Goal: Task Accomplishment & Management: Complete application form

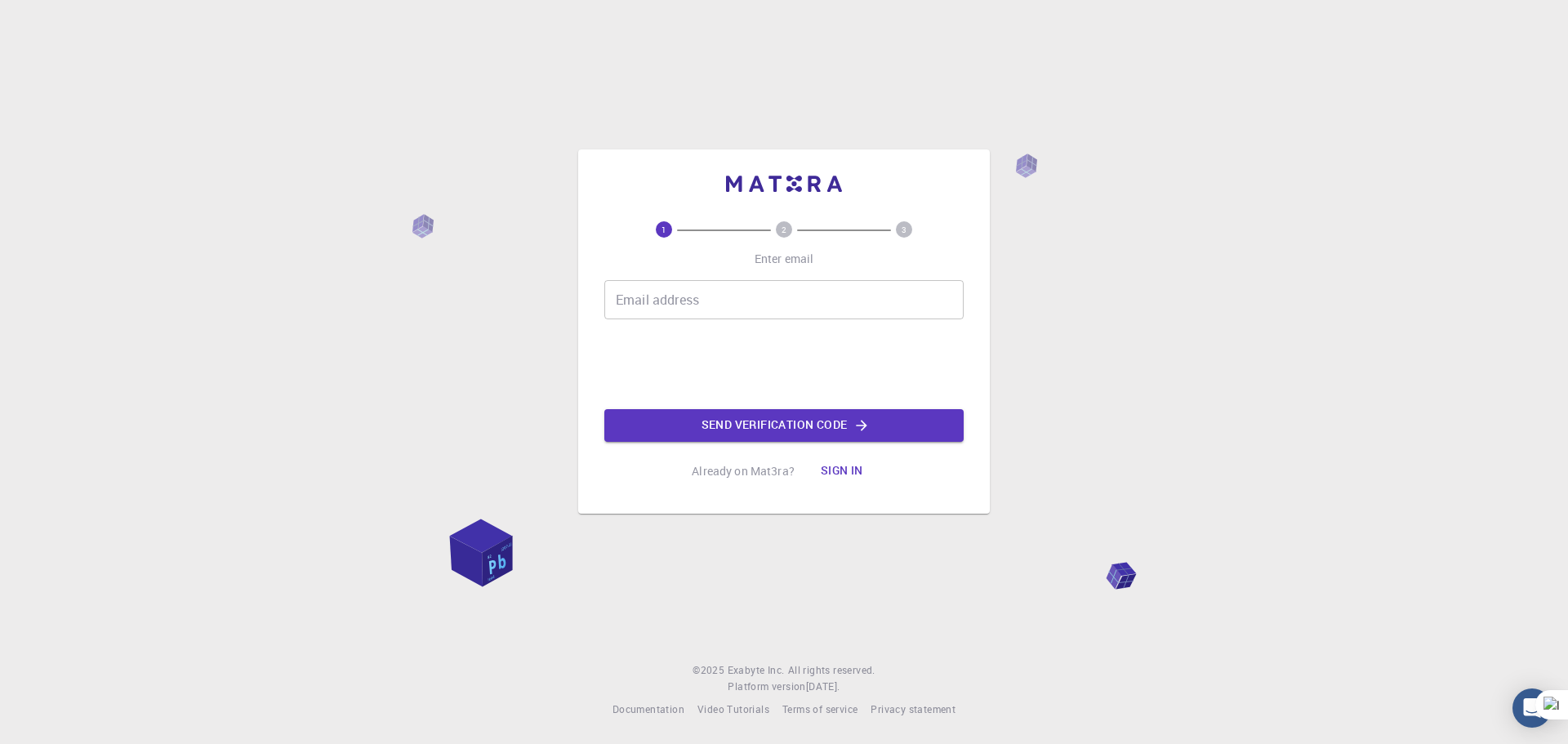
click at [839, 470] on button "Sign in" at bounding box center [842, 471] width 69 height 33
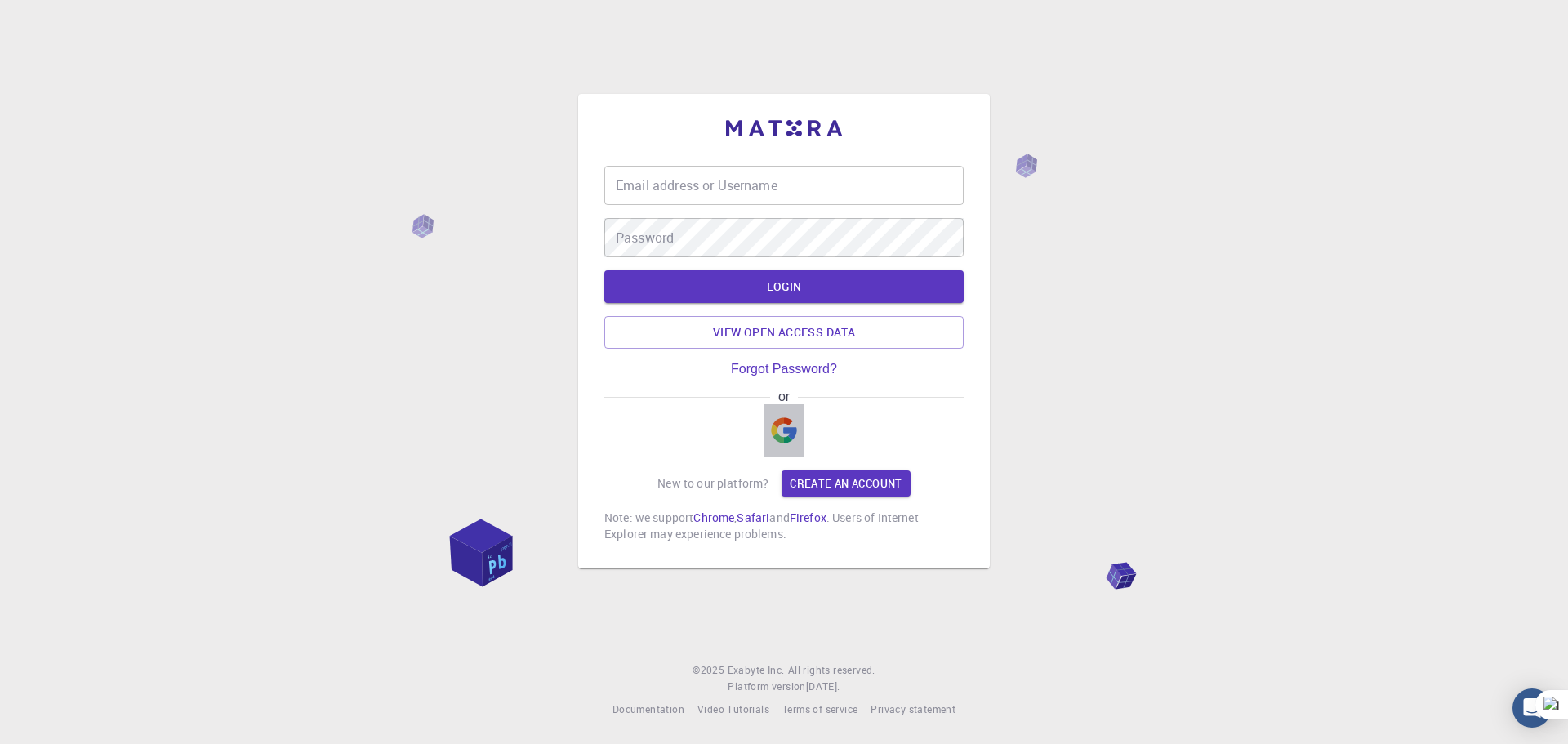
click at [774, 417] on button "button" at bounding box center [783, 431] width 39 height 53
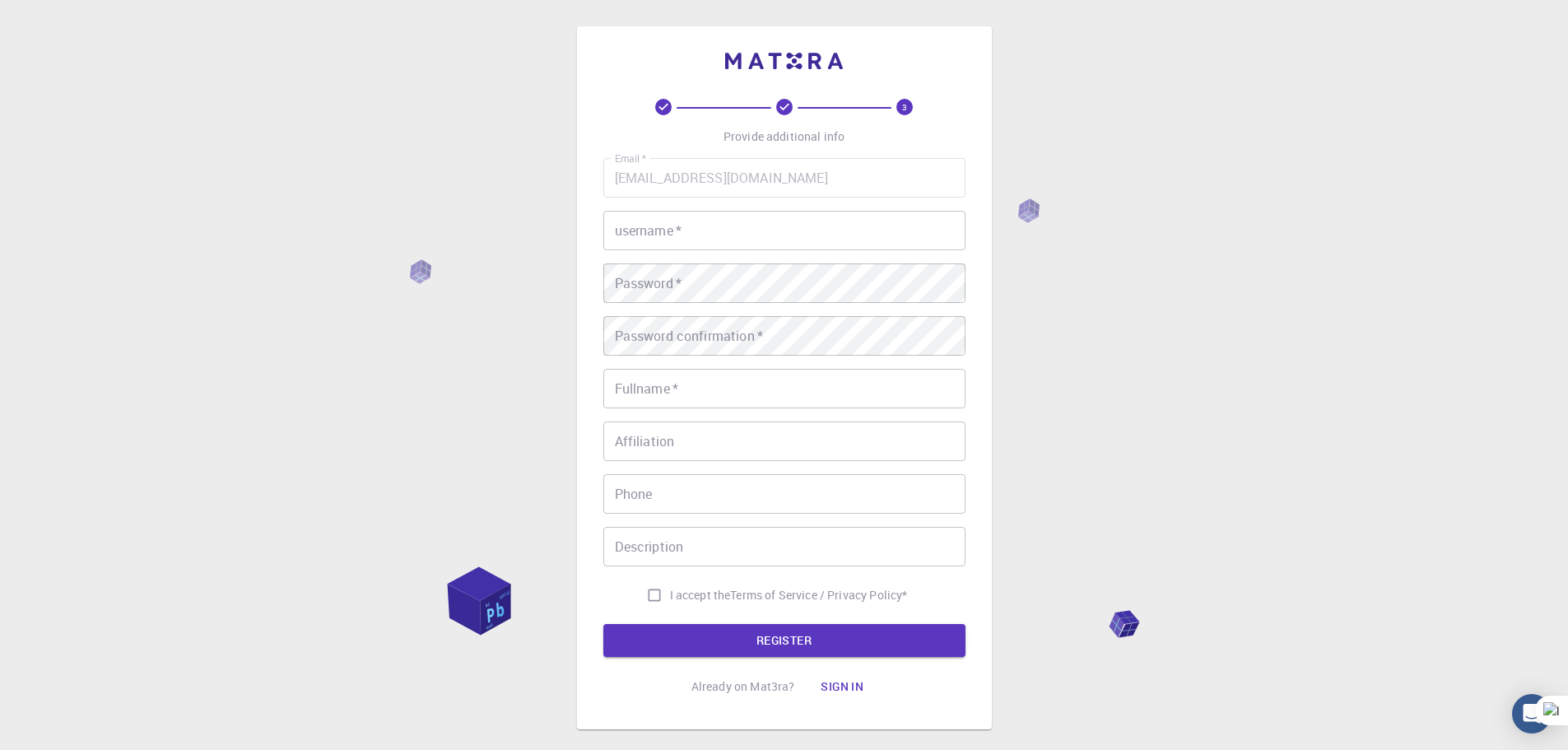
click at [641, 235] on input "username   *" at bounding box center [784, 230] width 362 height 40
type input "Habiba99"
click at [692, 385] on input "Fullname   *" at bounding box center [784, 388] width 362 height 40
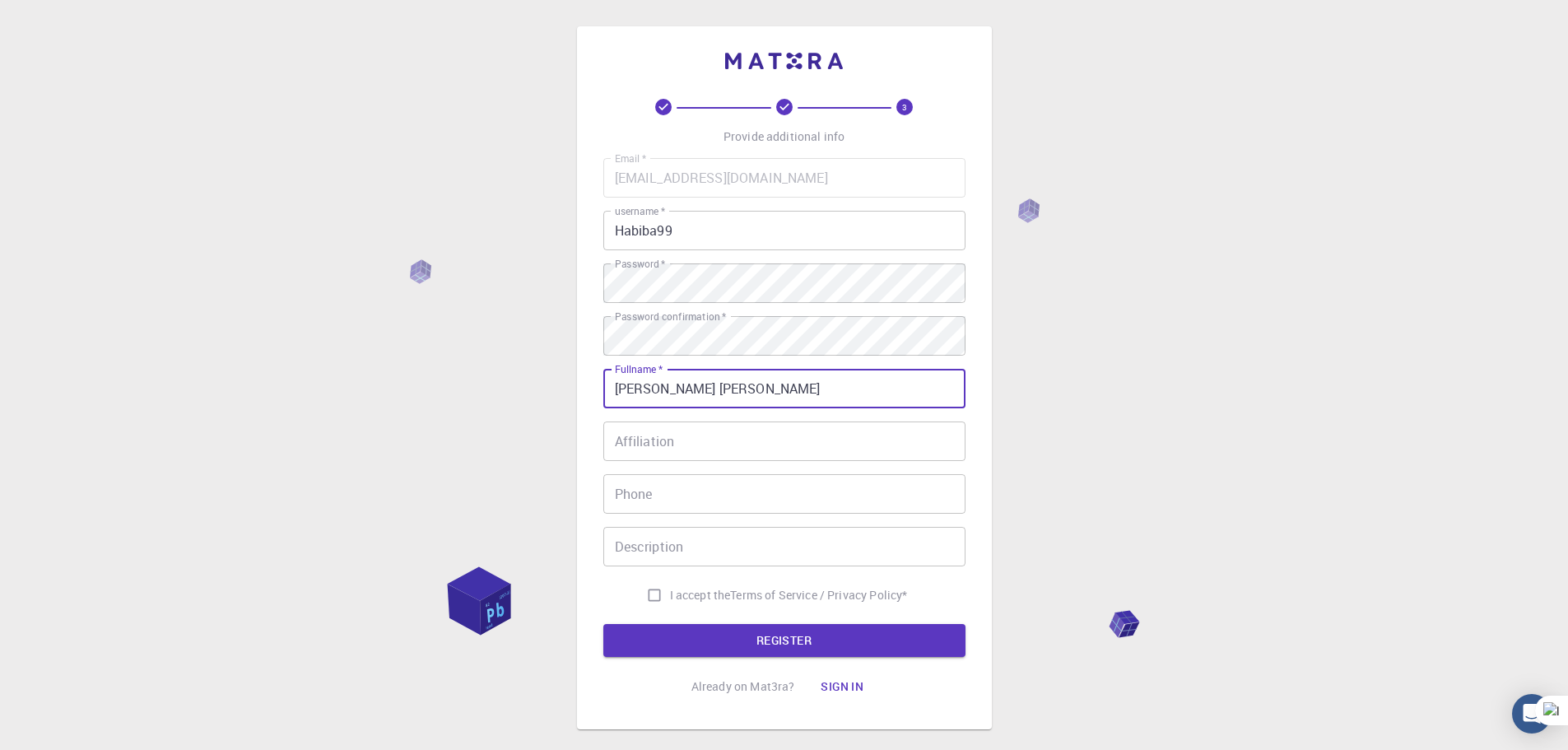
type input "[PERSON_NAME] [PERSON_NAME]"
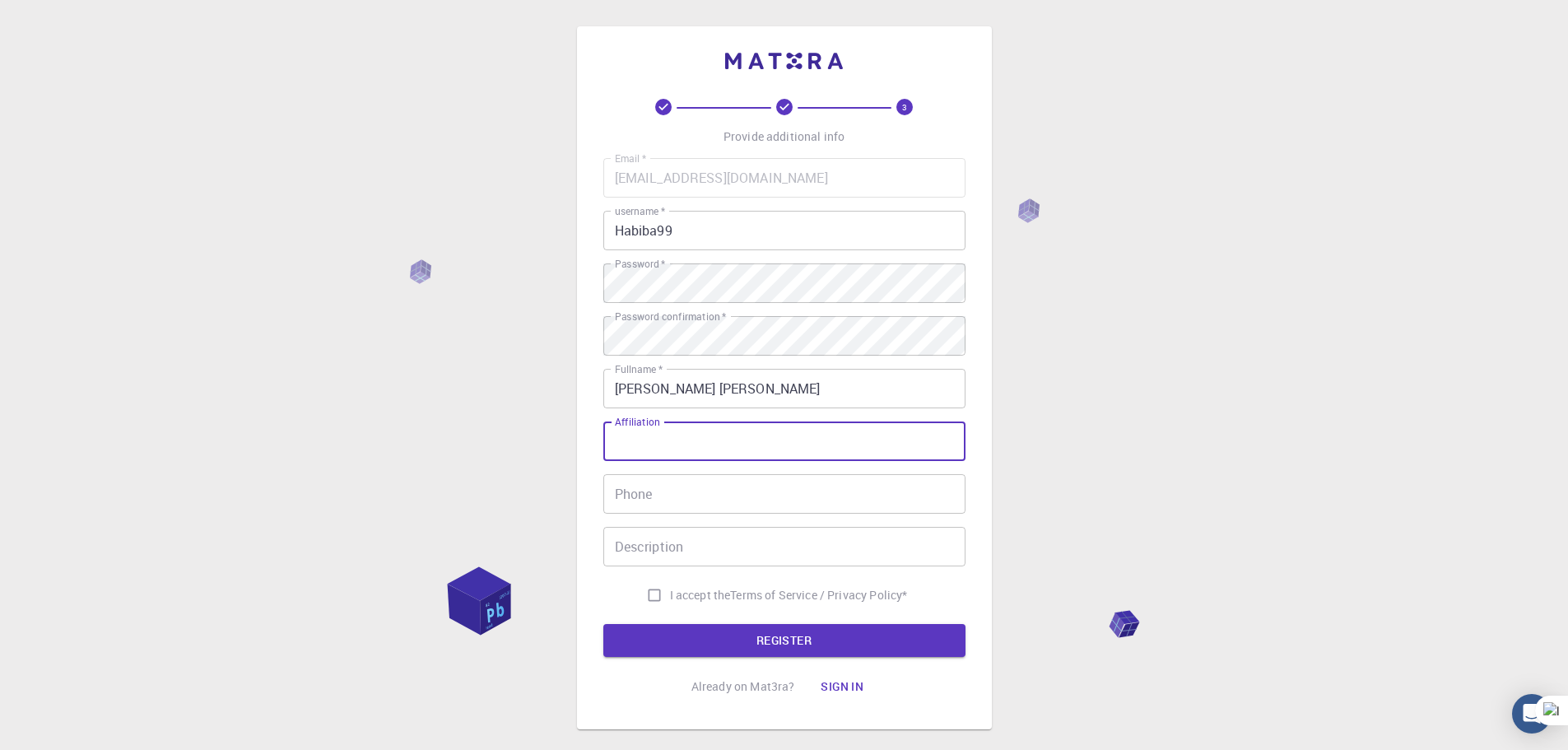
click at [684, 446] on input "Affiliation" at bounding box center [784, 441] width 362 height 40
type input "F"
type input "[GEOGRAPHIC_DATA]"
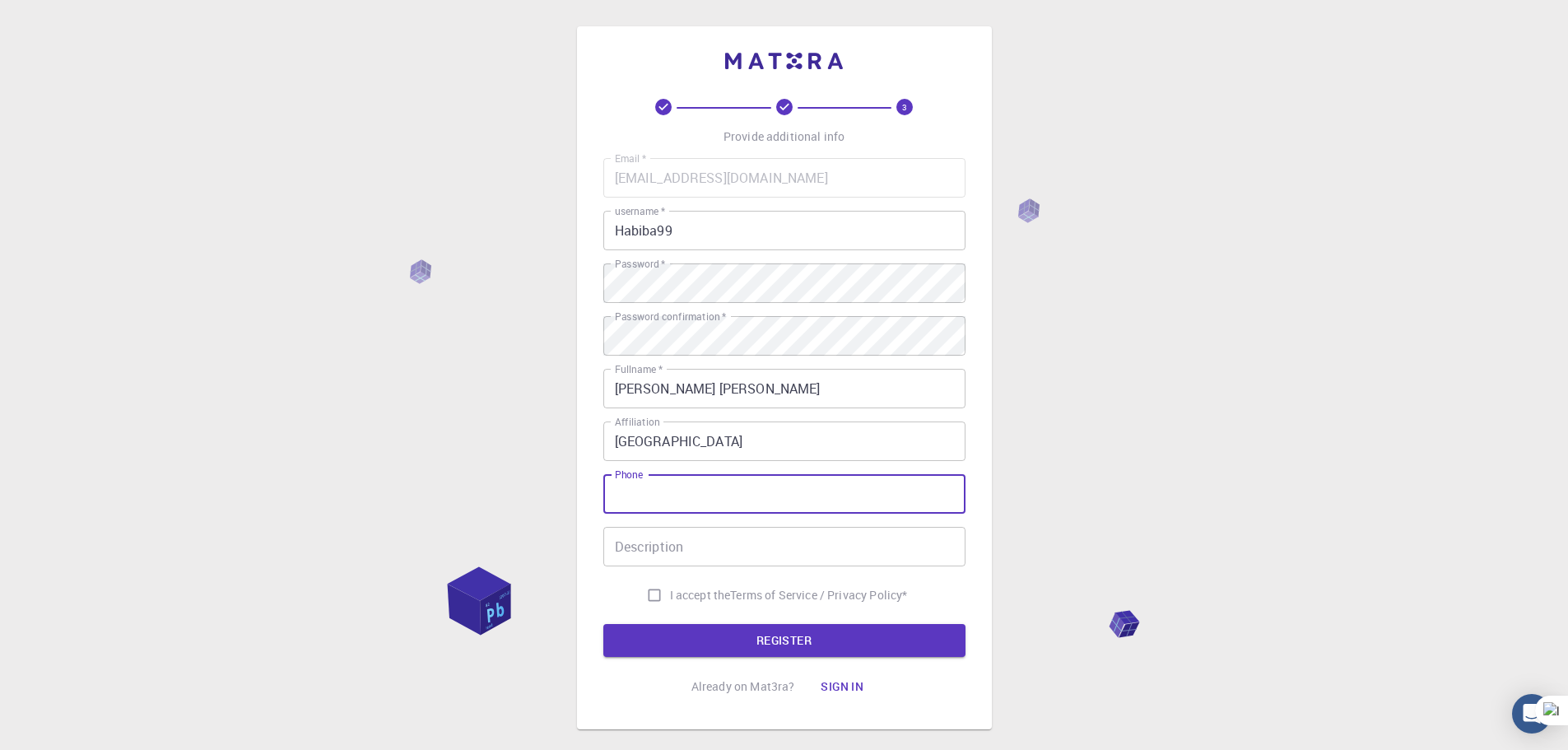
click at [658, 493] on input "Phone" at bounding box center [784, 494] width 362 height 40
type input "01075861018"
click at [677, 555] on input "Description" at bounding box center [784, 546] width 362 height 40
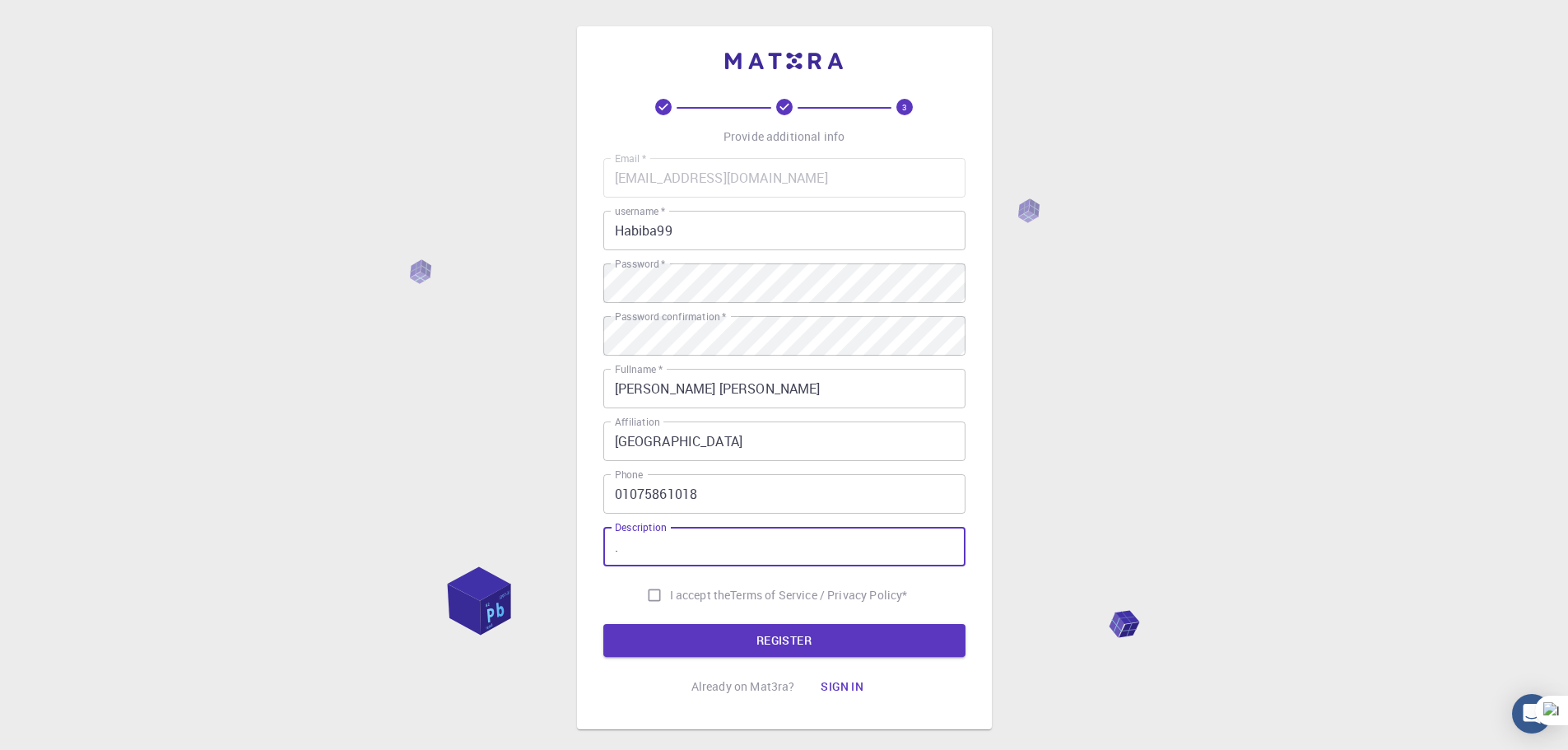
type input "."
click at [651, 596] on input "I accept the Terms of Service / Privacy Policy *" at bounding box center [654, 595] width 31 height 31
checkbox input "true"
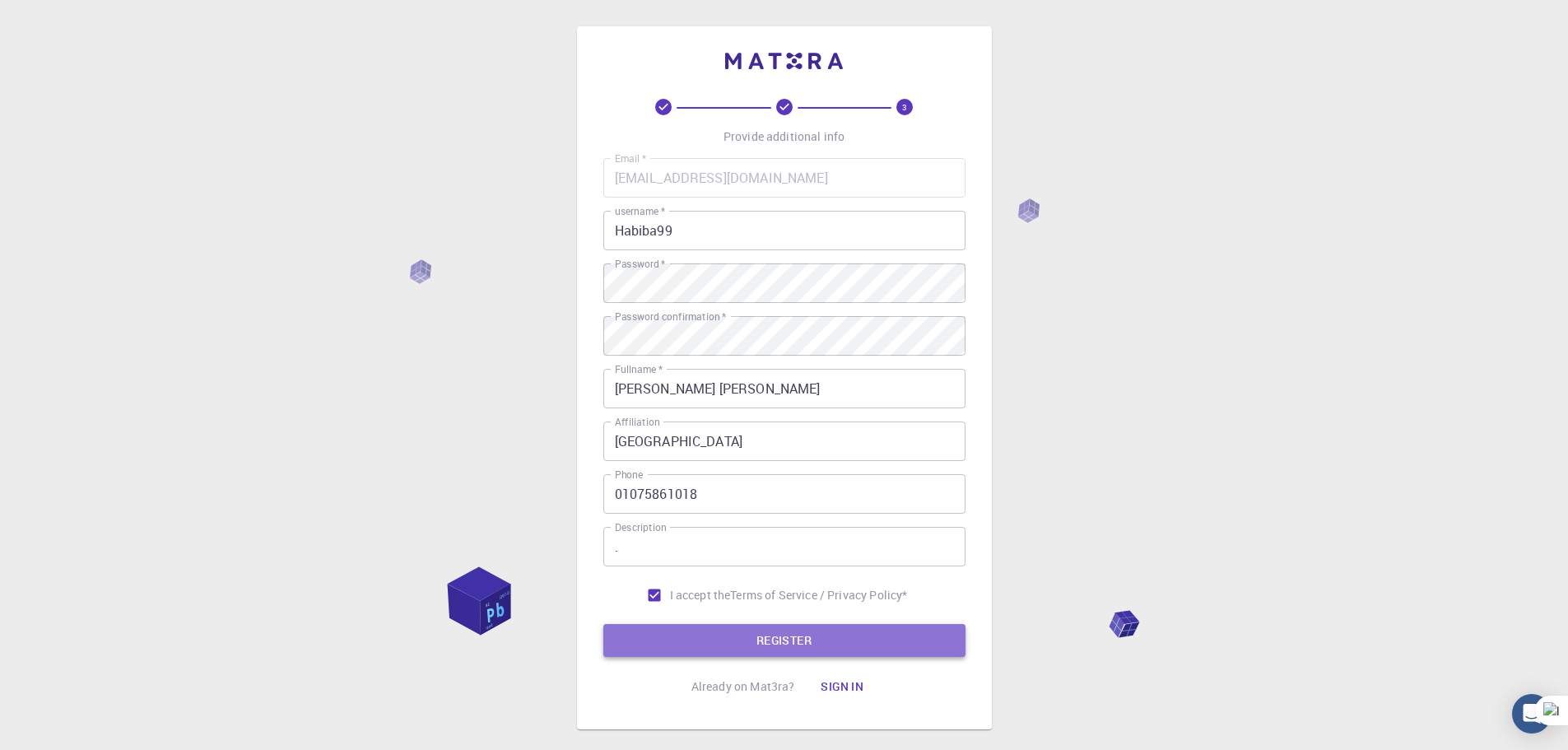
click at [661, 638] on button "REGISTER" at bounding box center [784, 640] width 362 height 33
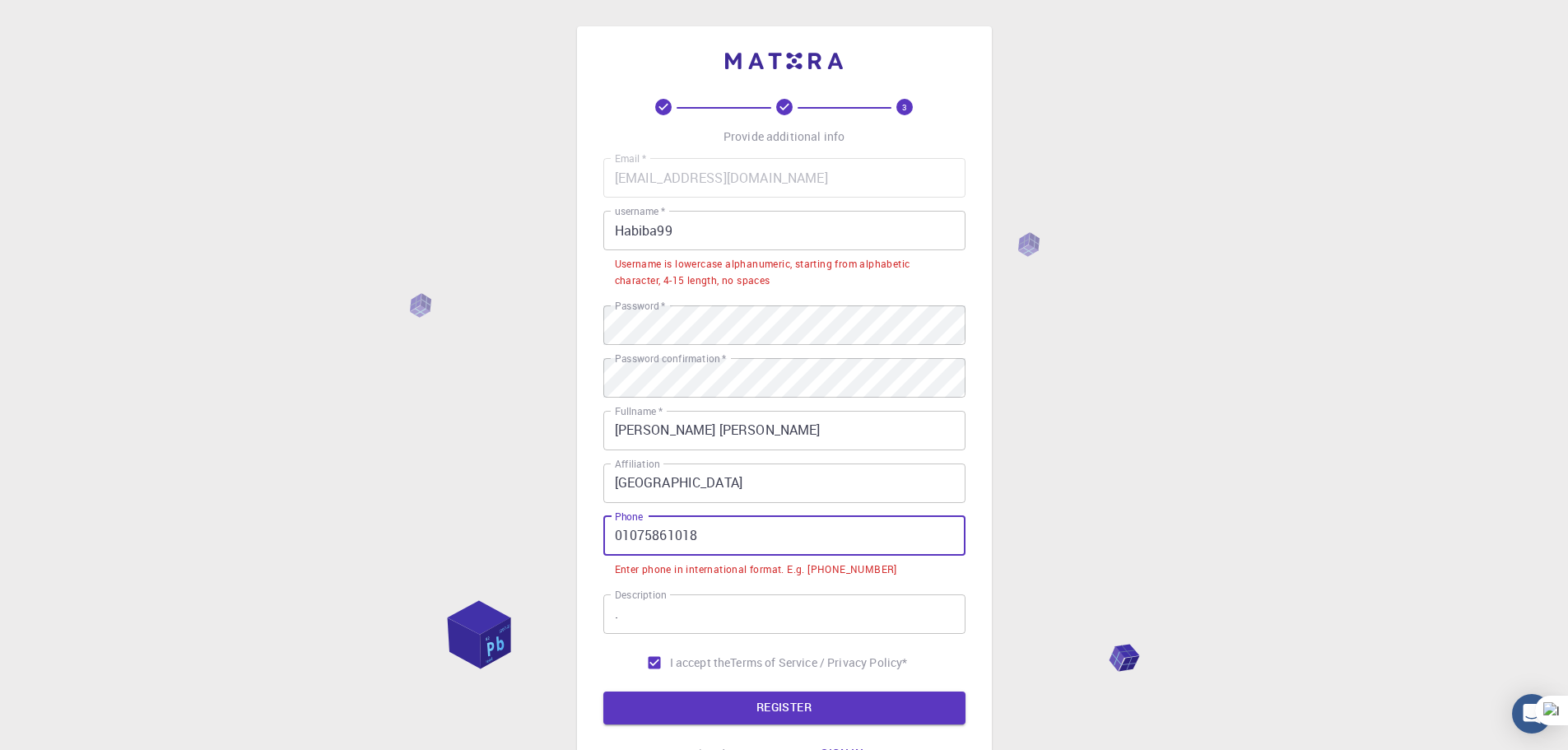
click at [618, 535] on input "01075861018" at bounding box center [784, 536] width 362 height 40
drag, startPoint x: 626, startPoint y: 530, endPoint x: 585, endPoint y: 540, distance: 42.2
click at [585, 540] on div "3 Provide additional info Email   * [EMAIL_ADDRESS][DOMAIN_NAME] Email   * user…" at bounding box center [784, 411] width 415 height 770
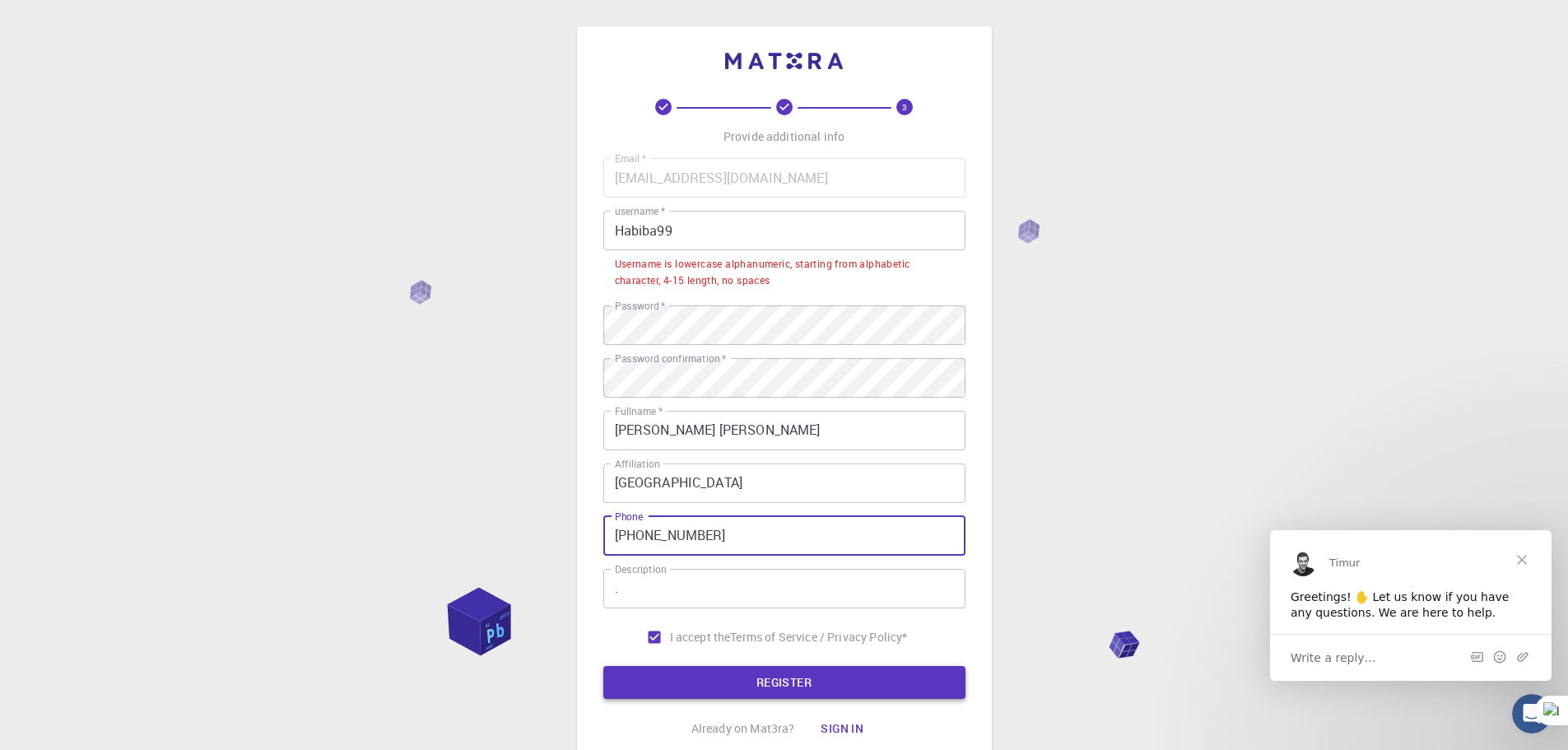
type input "[PHONE_NUMBER]"
click at [733, 691] on button "REGISTER" at bounding box center [784, 682] width 362 height 33
click at [677, 238] on input "Habiba99" at bounding box center [784, 230] width 362 height 40
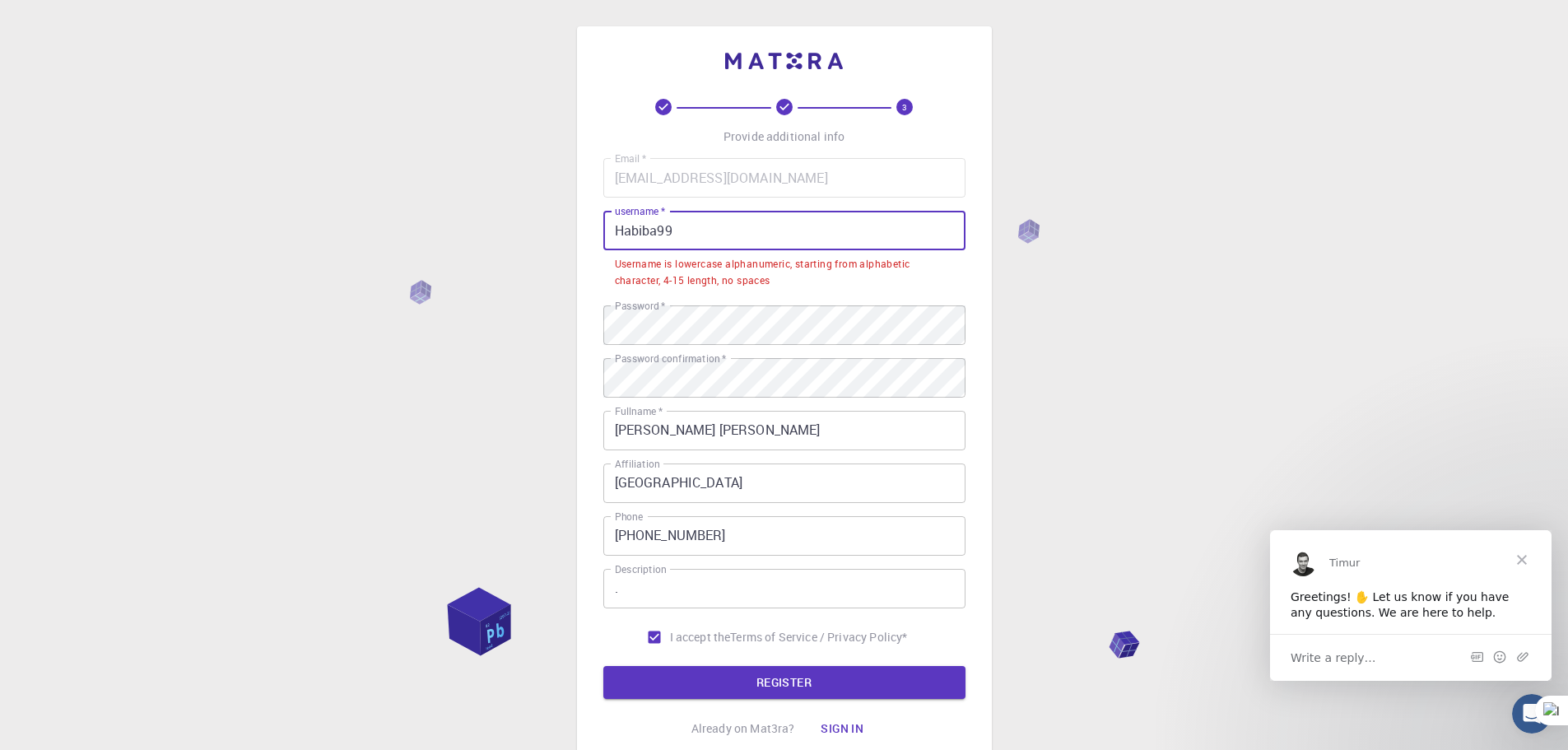
click at [622, 229] on input "Habiba99" at bounding box center [784, 230] width 362 height 40
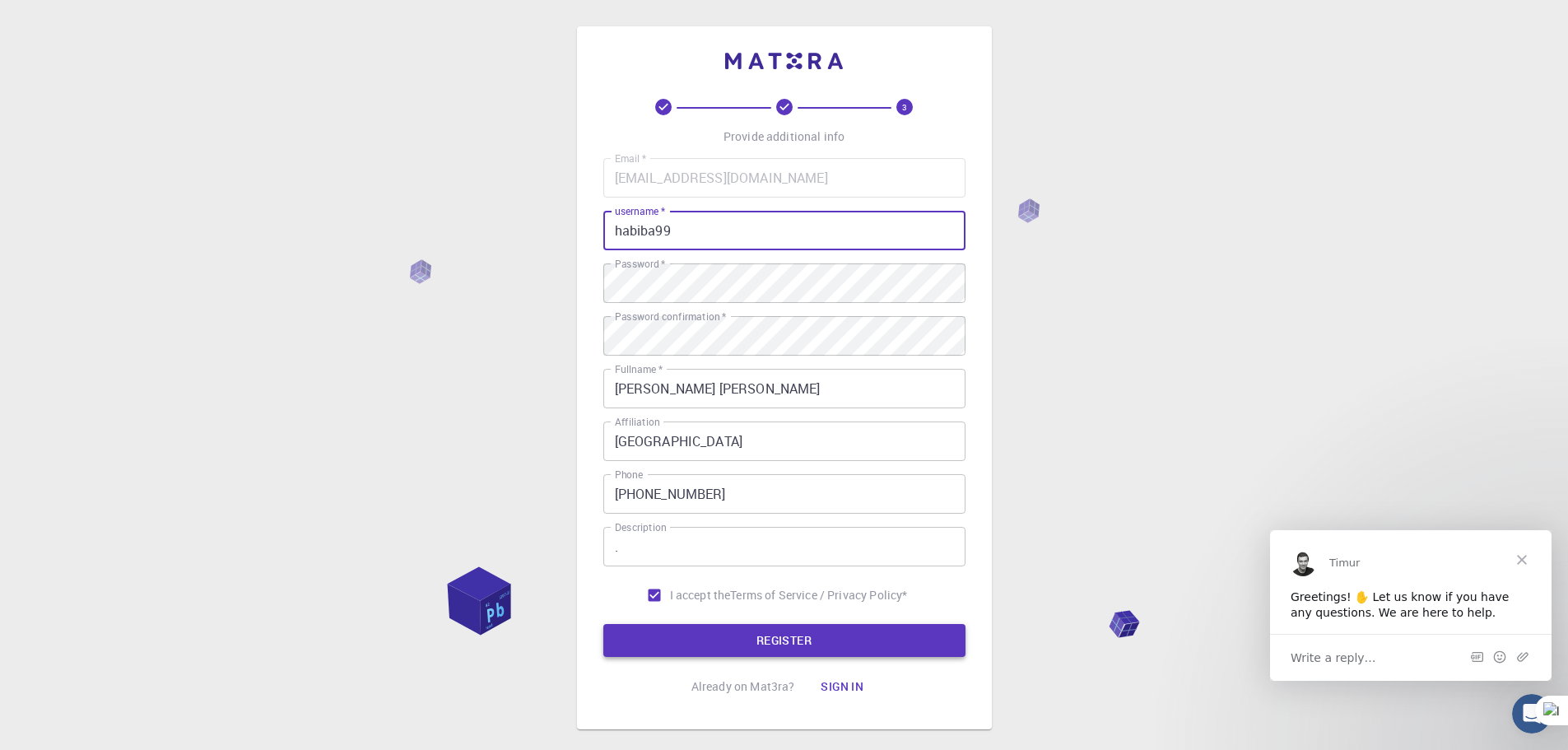
type input "habiba99"
click at [725, 635] on button "REGISTER" at bounding box center [784, 640] width 362 height 33
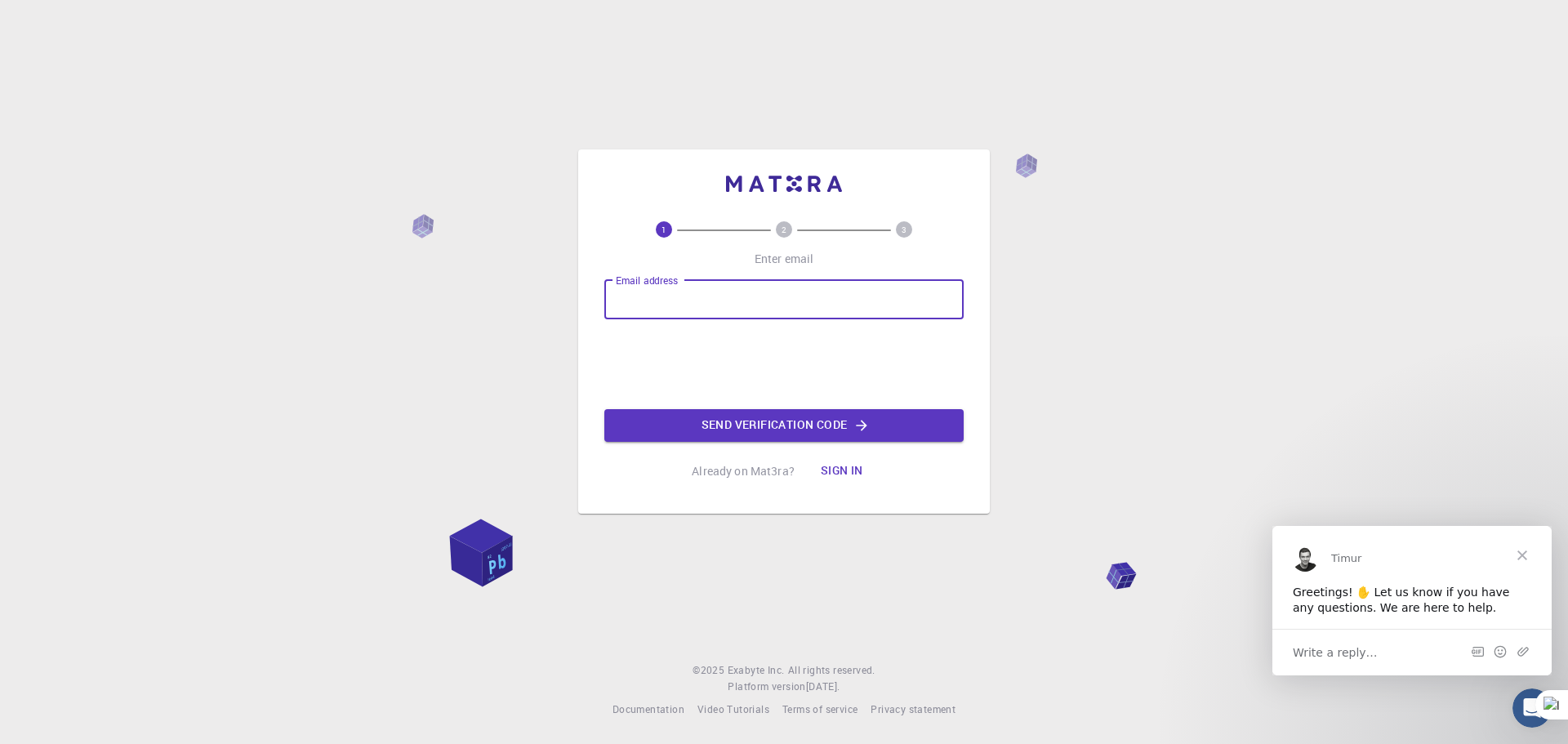
click at [744, 303] on input "Email address" at bounding box center [784, 299] width 359 height 39
type input "habiba99"
click at [720, 295] on input "habiba99" at bounding box center [784, 299] width 359 height 39
drag, startPoint x: 723, startPoint y: 297, endPoint x: 548, endPoint y: 304, distance: 175.1
click at [548, 304] on div "1 2 3 Enter email Email address habiba99 Email address 0cAFcWeA5PFl1XT7q3D1OtNv…" at bounding box center [784, 372] width 1568 height 744
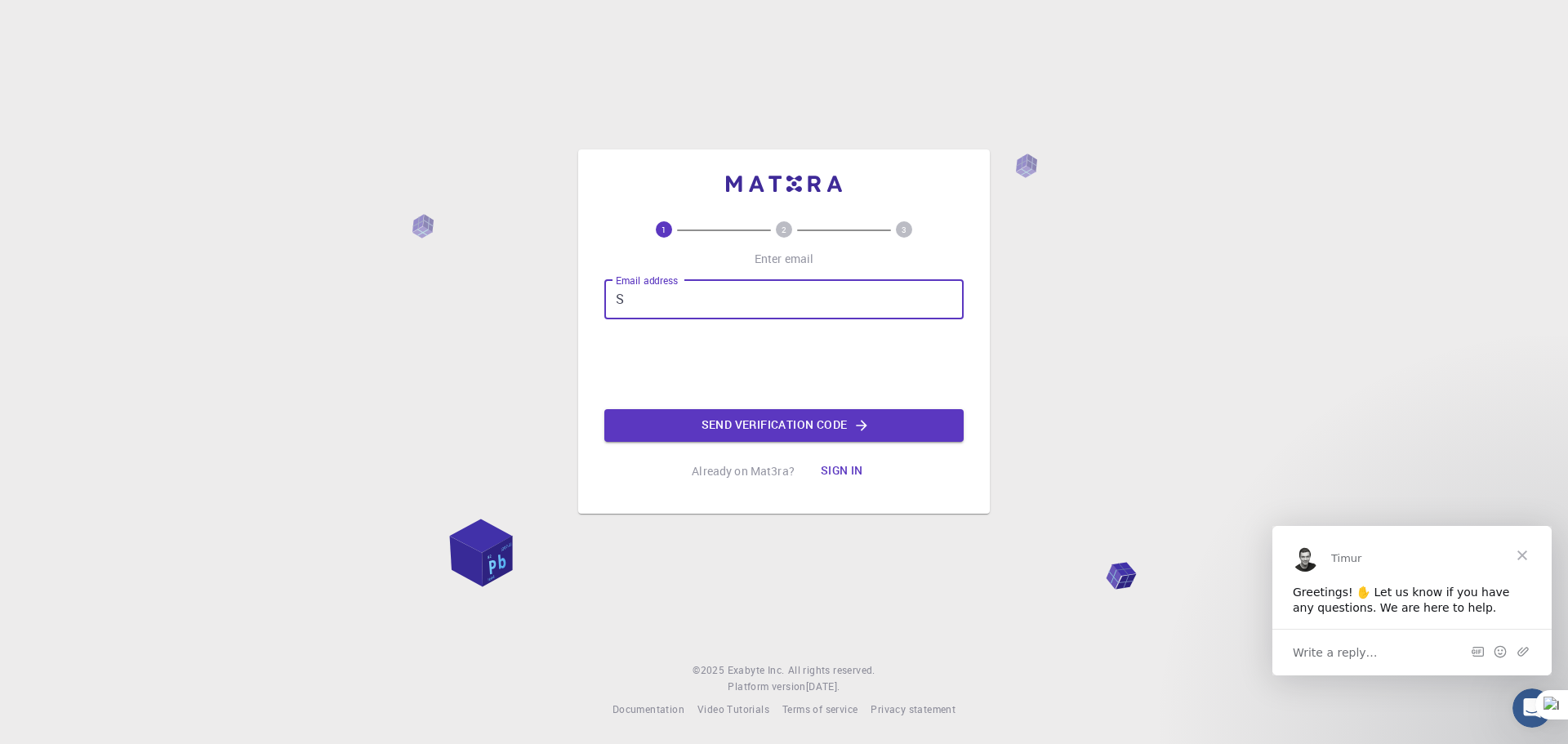
type input "[EMAIL_ADDRESS][DOMAIN_NAME]"
click at [782, 416] on button "Send verification code" at bounding box center [784, 425] width 359 height 33
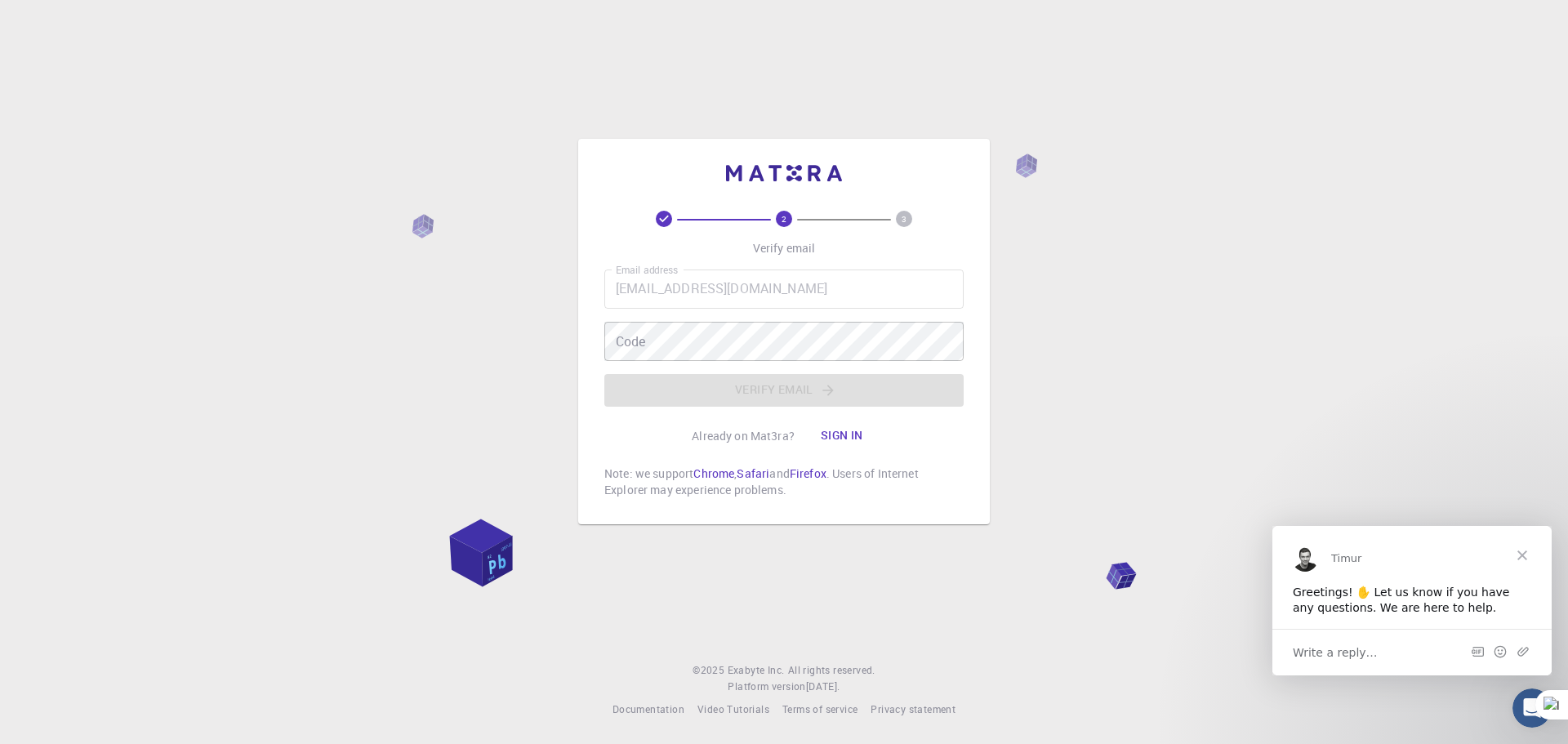
click at [629, 262] on div "2 3 Verify email Email address [EMAIL_ADDRESS][DOMAIN_NAME] Email address Code …" at bounding box center [784, 354] width 359 height 288
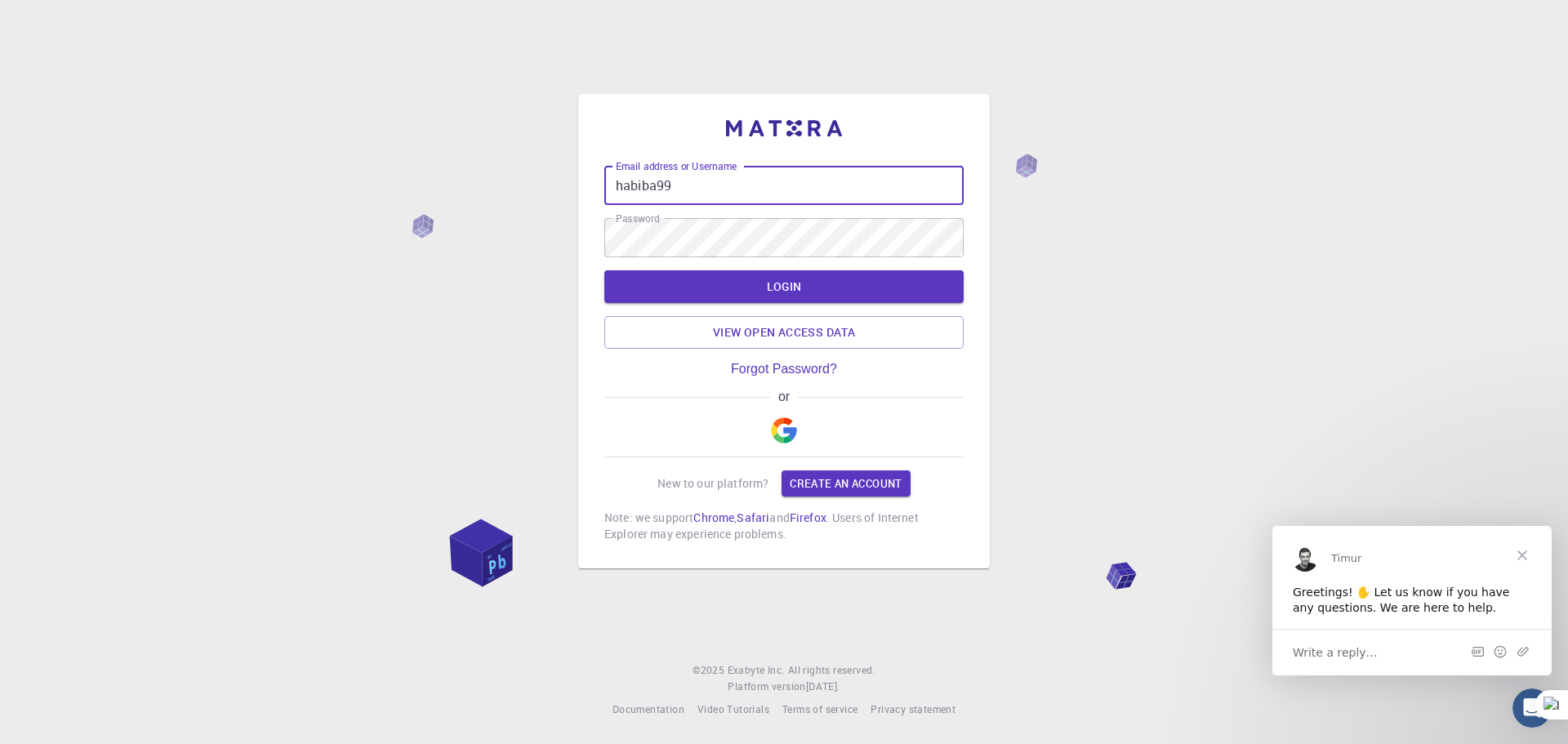
click at [709, 189] on input "habiba99" at bounding box center [784, 185] width 359 height 39
drag, startPoint x: 709, startPoint y: 189, endPoint x: 507, endPoint y: 168, distance: 203.1
click at [507, 168] on div "Email address or Username habiba99 Email address or Username Password Password …" at bounding box center [784, 372] width 1568 height 744
paste input "[DOMAIN_NAME]"
type input "[DOMAIN_NAME]"
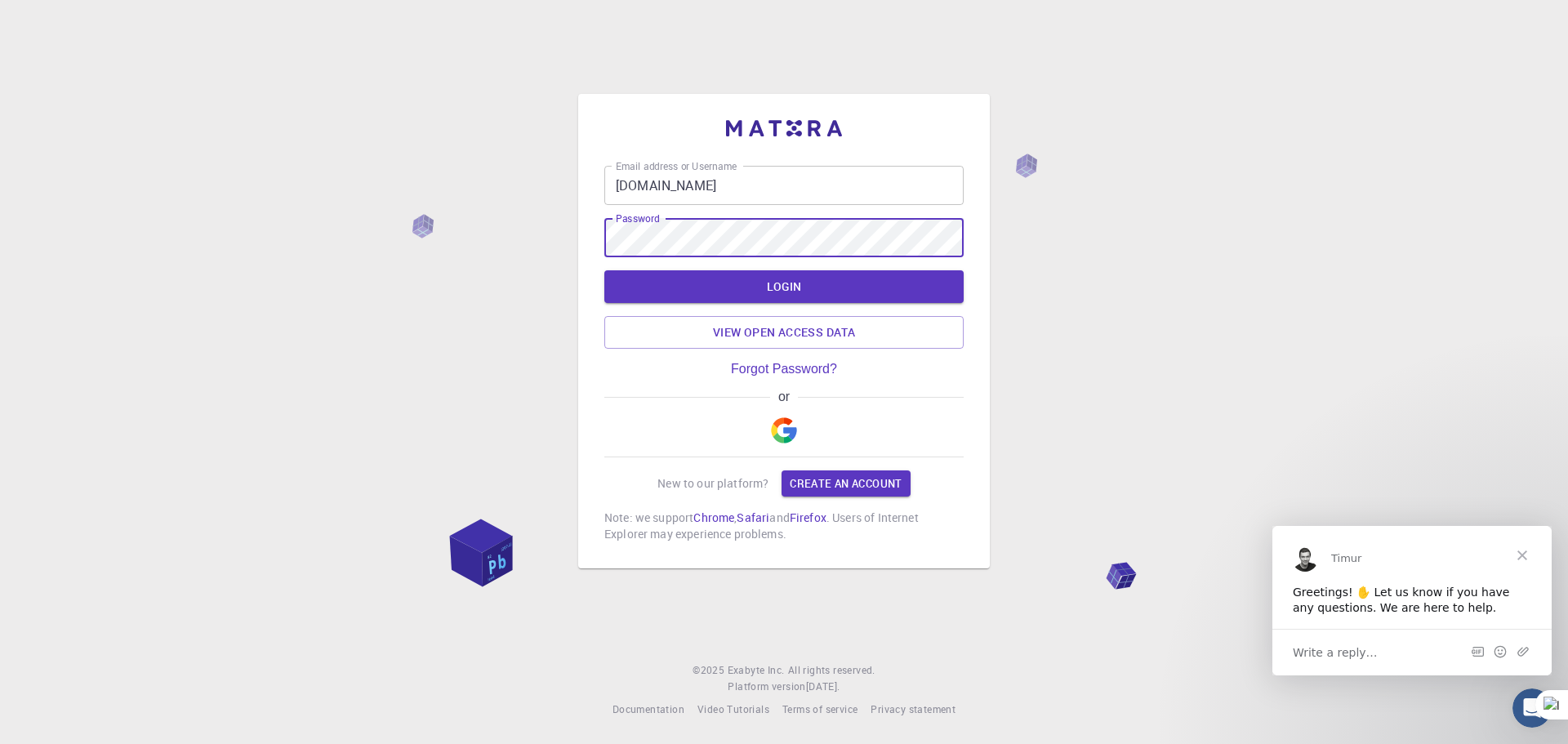
click at [553, 229] on div "Email address or Username [DOMAIN_NAME] Email address or Username Password Pass…" at bounding box center [784, 372] width 1568 height 744
click at [425, 232] on div "Email address or Username [DOMAIN_NAME] Email address or Username Password Pass…" at bounding box center [784, 372] width 1568 height 744
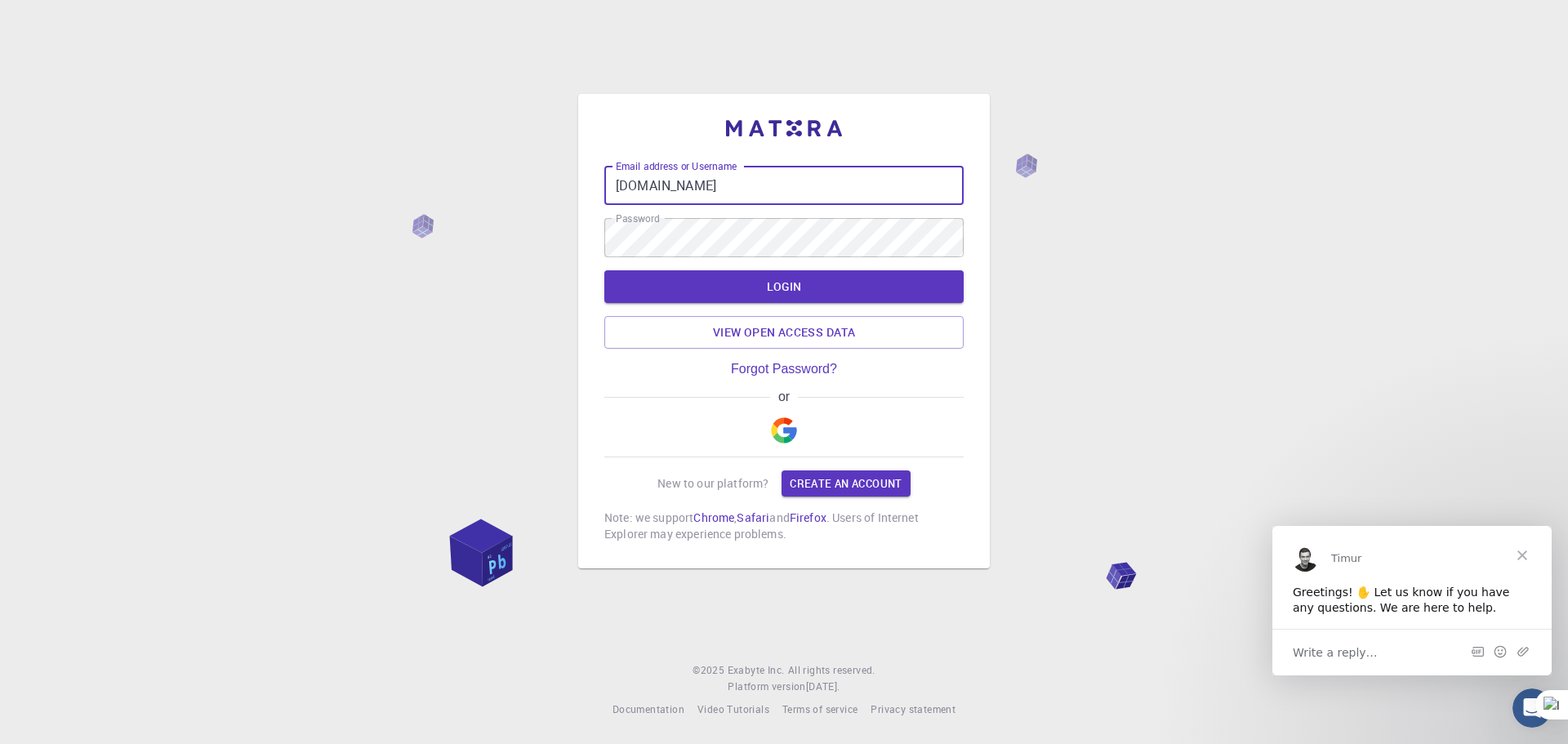
drag, startPoint x: 766, startPoint y: 187, endPoint x: 598, endPoint y: 175, distance: 168.4
click at [598, 175] on div "Email address or Username [DOMAIN_NAME] Email address or Username Password Pass…" at bounding box center [784, 331] width 411 height 475
type input "[EMAIL_ADDRESS][DOMAIN_NAME]"
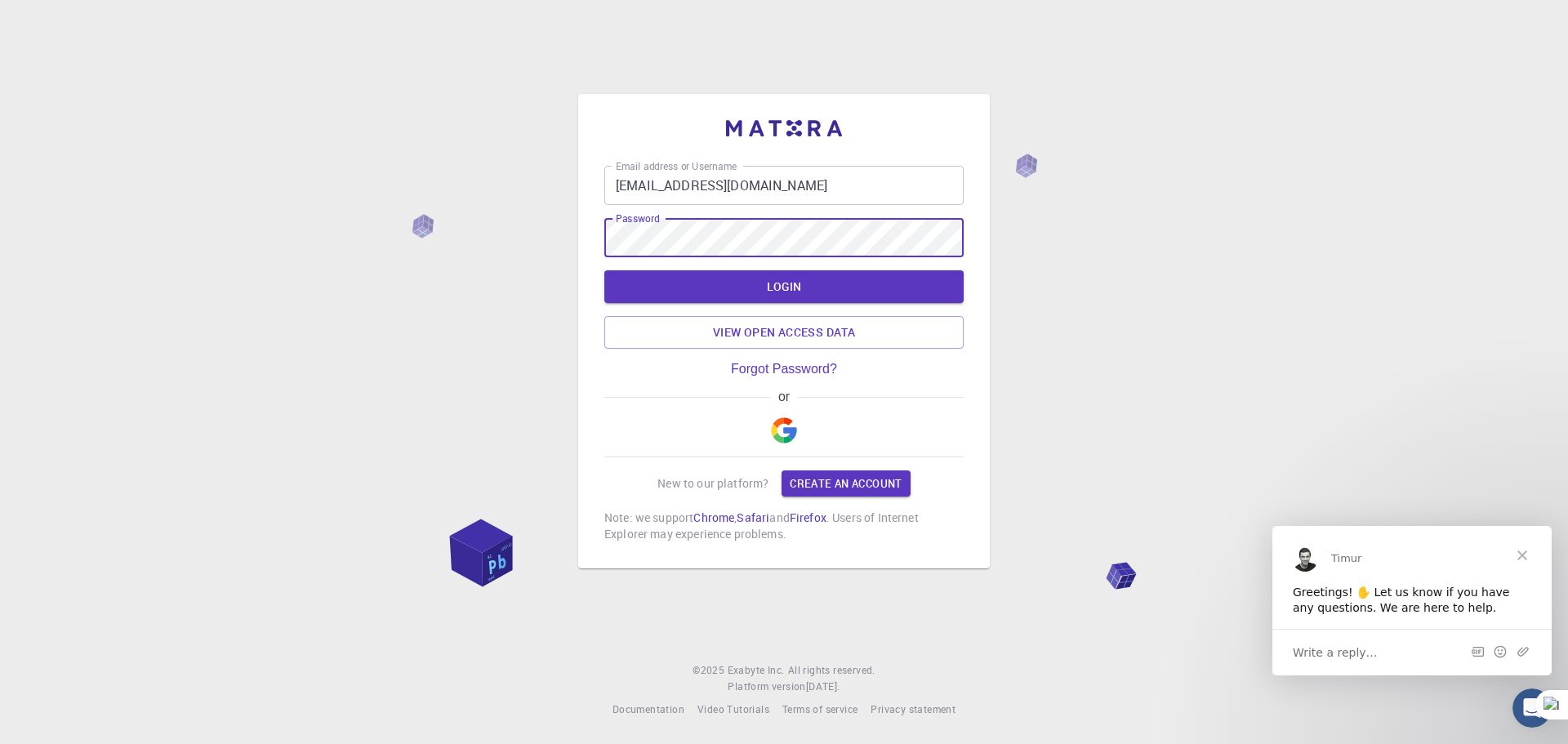
click at [379, 158] on div "Email address or Username [EMAIL_ADDRESS][DOMAIN_NAME] Email address or Usernam…" at bounding box center [784, 372] width 1568 height 744
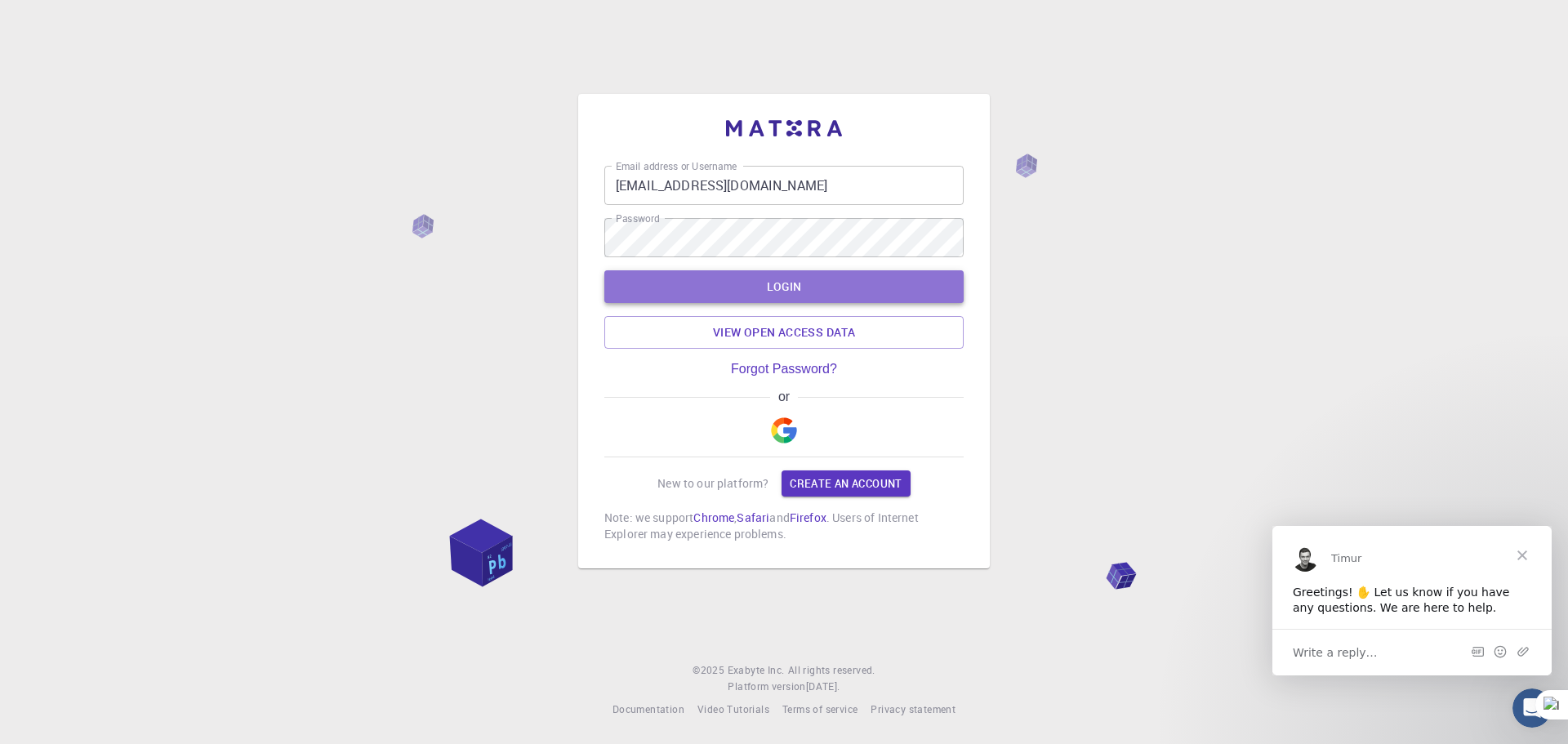
click at [807, 280] on button "LOGIN" at bounding box center [784, 286] width 359 height 33
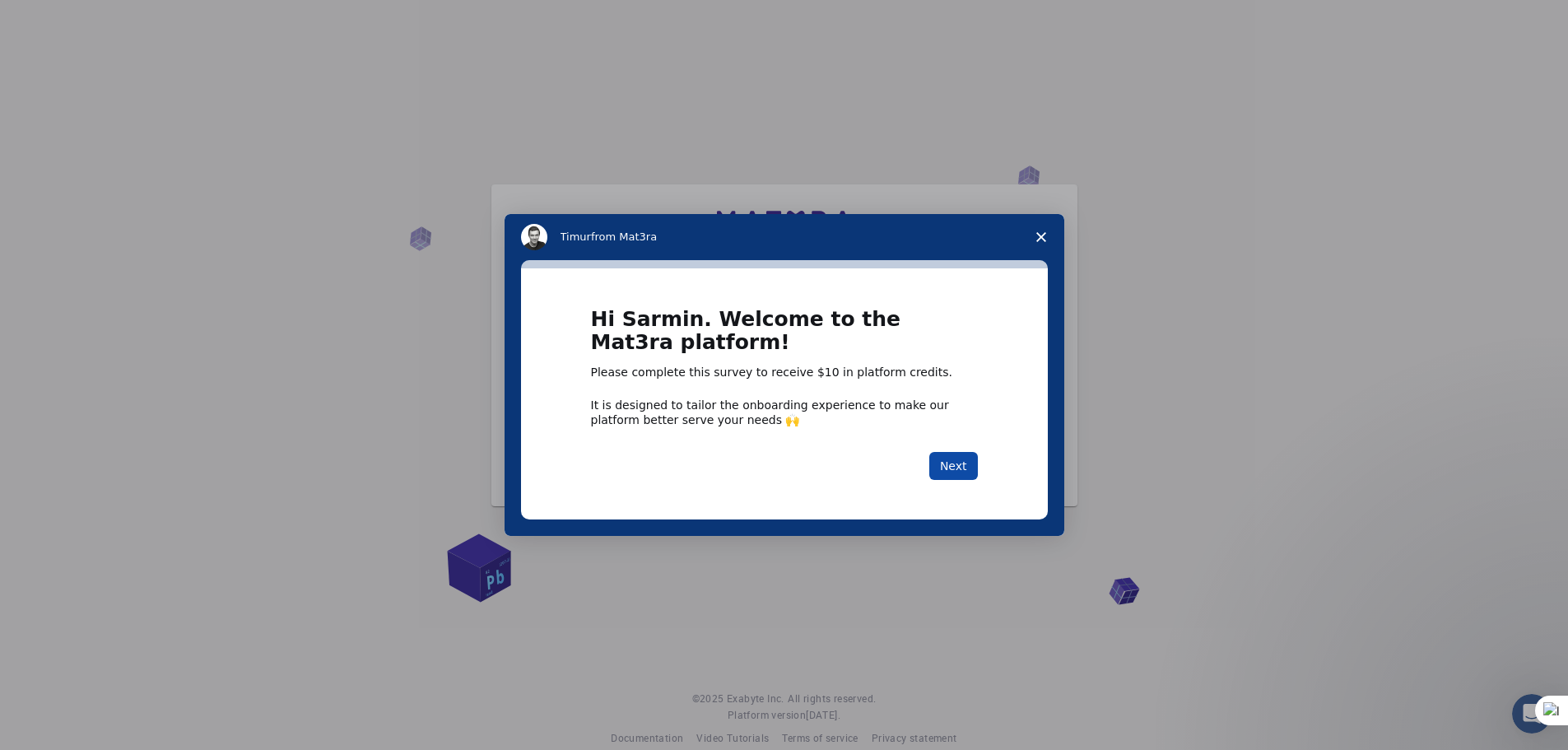
click at [963, 466] on button "Next" at bounding box center [954, 465] width 49 height 28
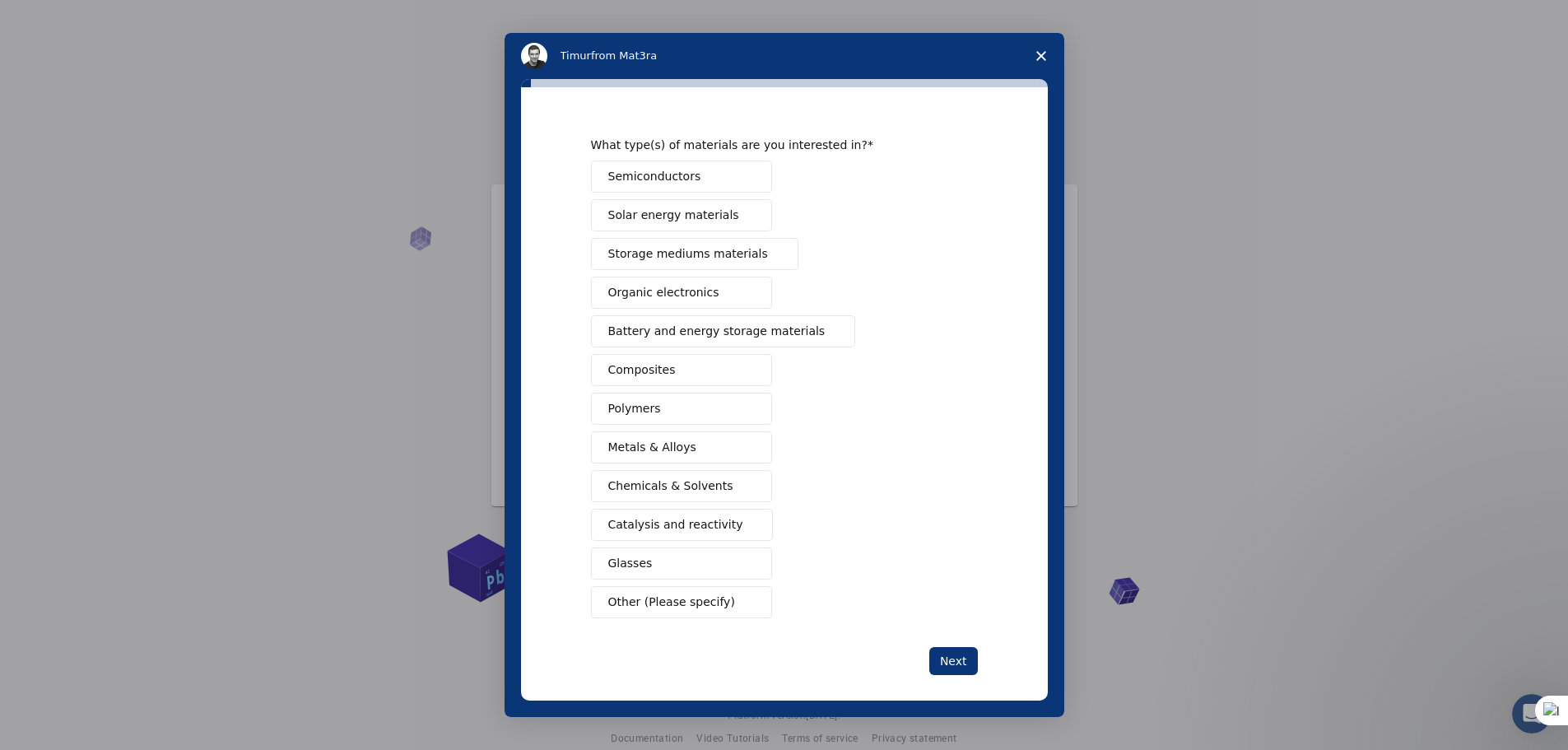
scroll to position [45, 0]
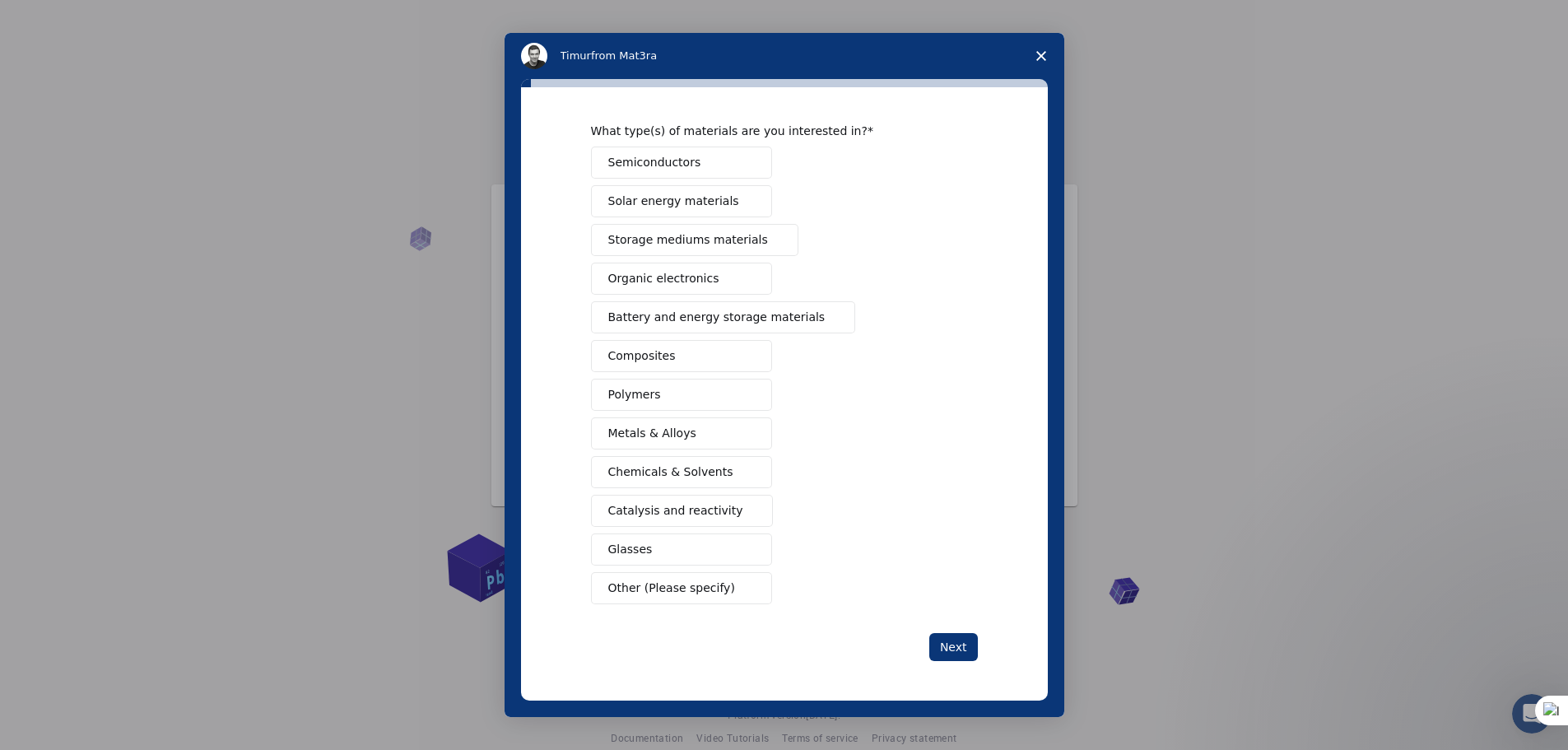
click at [677, 591] on span "Other (Please specify)" at bounding box center [672, 588] width 126 height 18
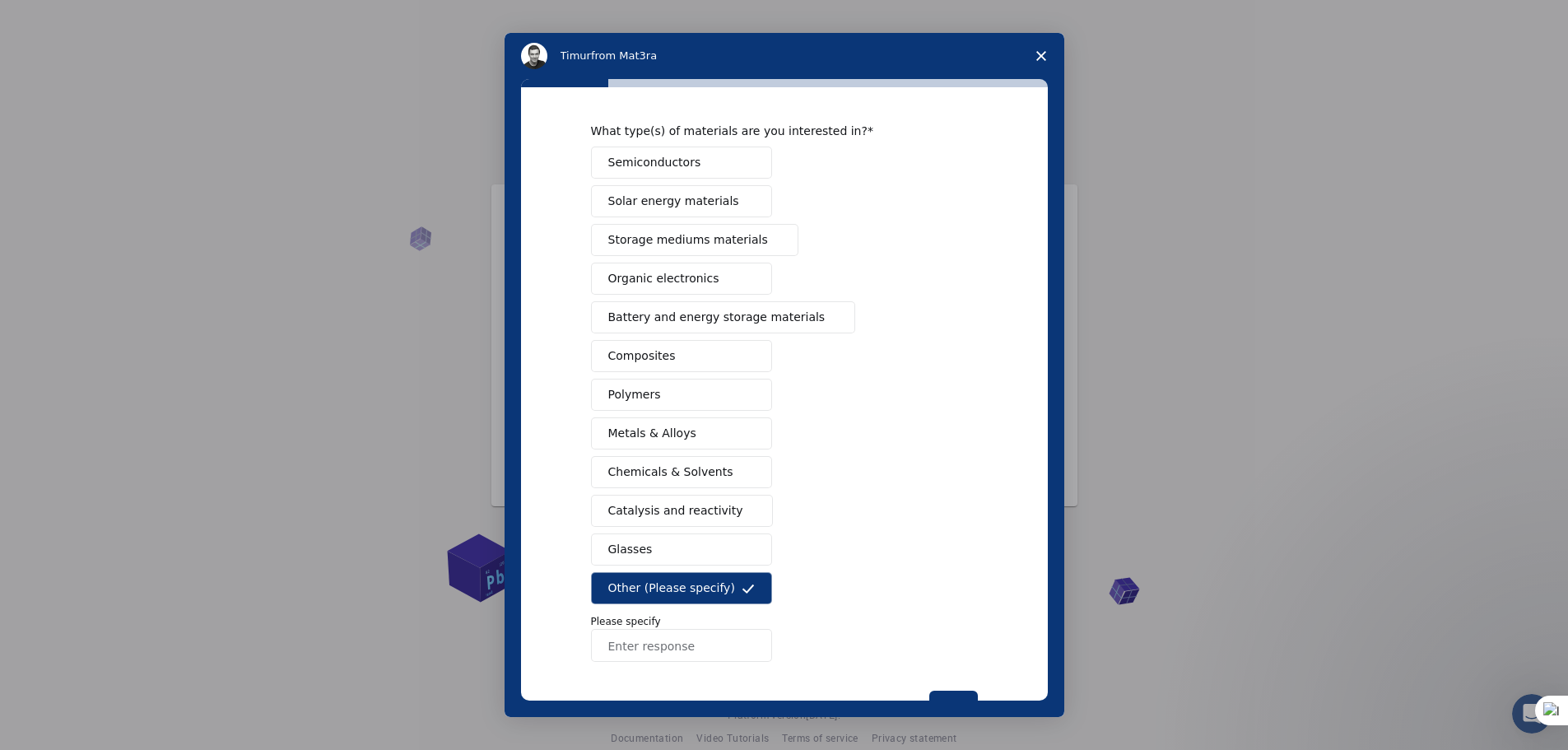
click at [666, 512] on span "Catalysis and reactivity" at bounding box center [676, 511] width 135 height 18
click at [658, 581] on span "Other (Please specify)" at bounding box center [672, 588] width 126 height 18
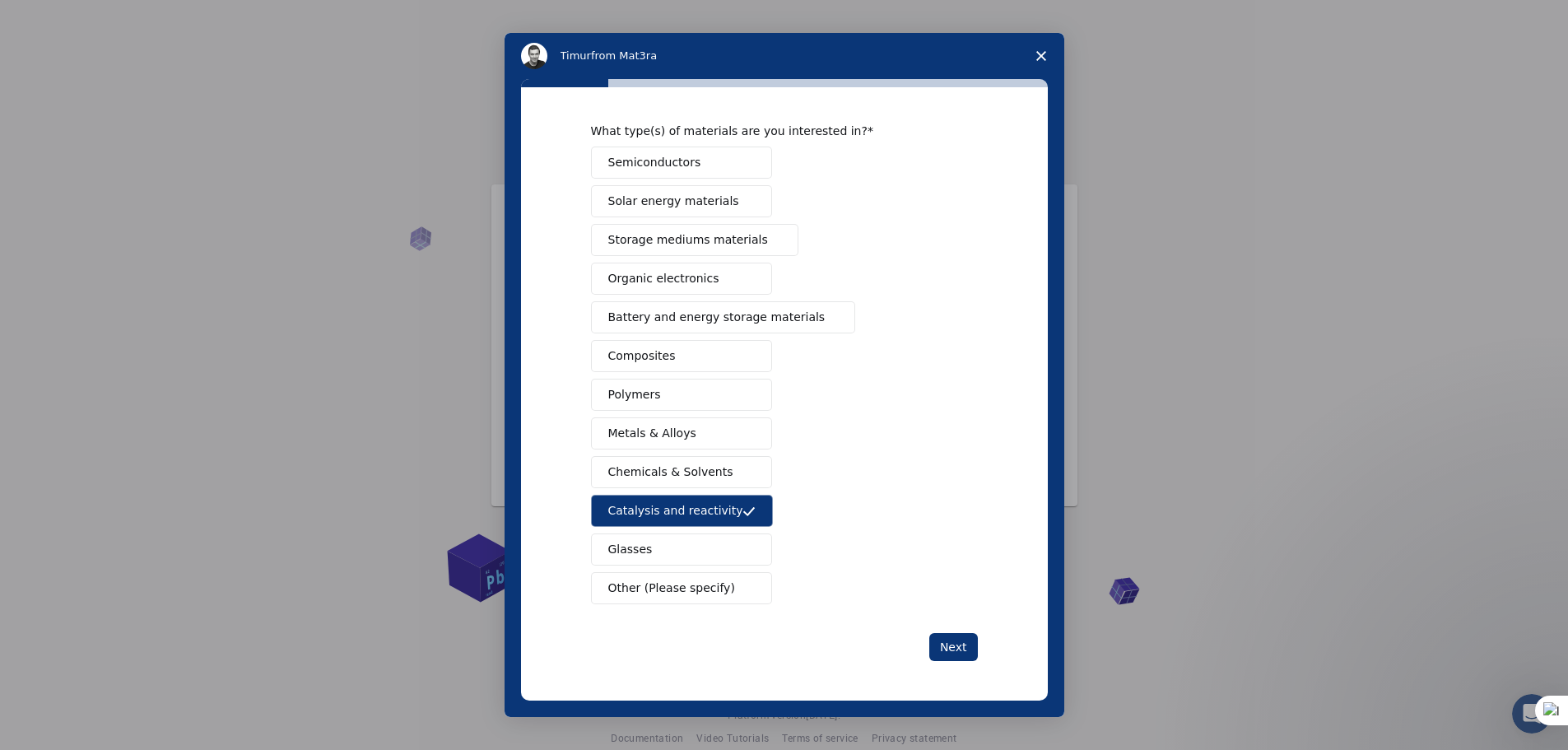
click at [662, 433] on span "Metals & Alloys" at bounding box center [652, 433] width 88 height 18
click at [650, 392] on button "Polymers" at bounding box center [681, 394] width 181 height 32
click at [678, 194] on span "Solar energy materials" at bounding box center [673, 201] width 131 height 18
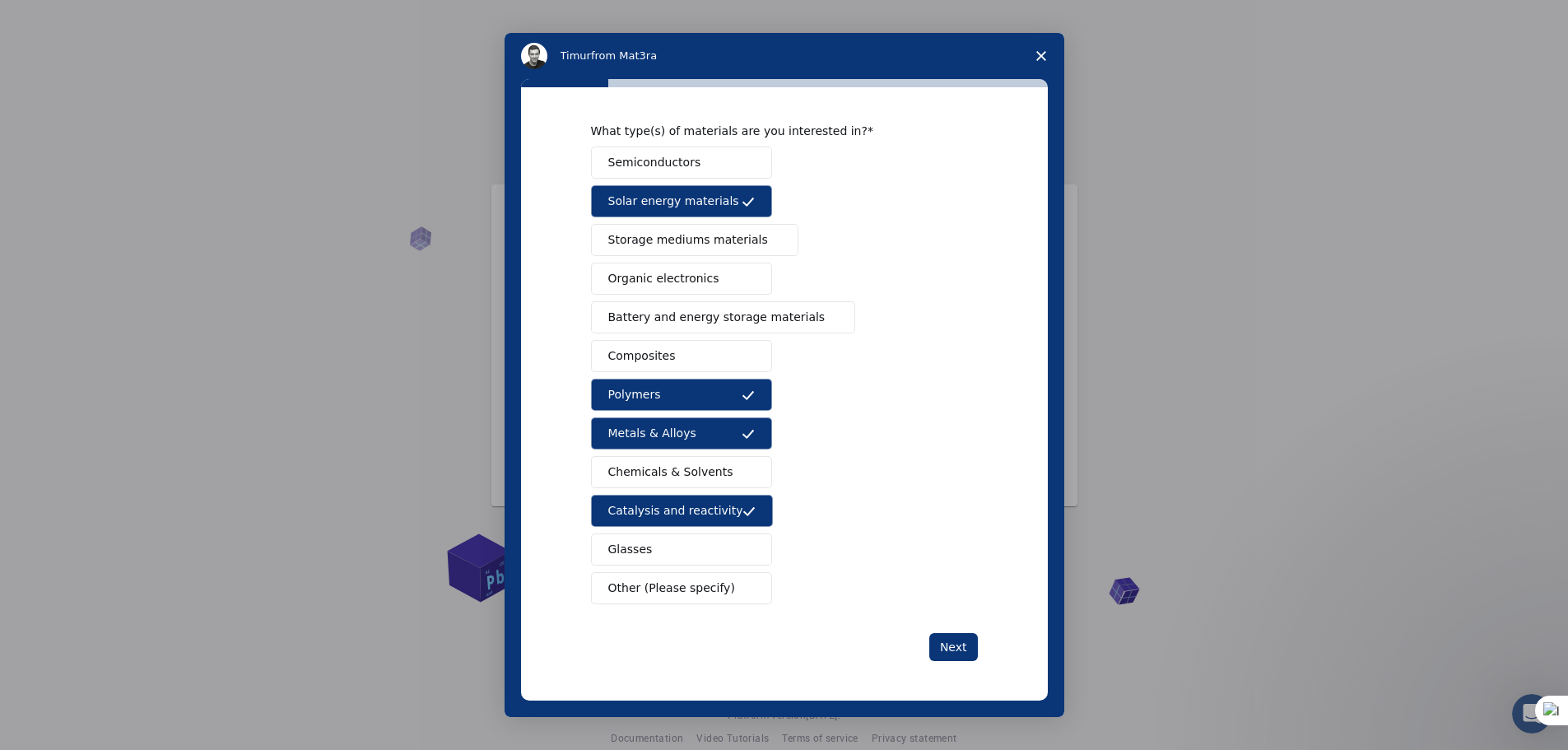
click at [684, 161] on span "Semiconductors" at bounding box center [655, 163] width 93 height 18
click at [677, 322] on span "Battery and energy storage materials" at bounding box center [717, 317] width 217 height 18
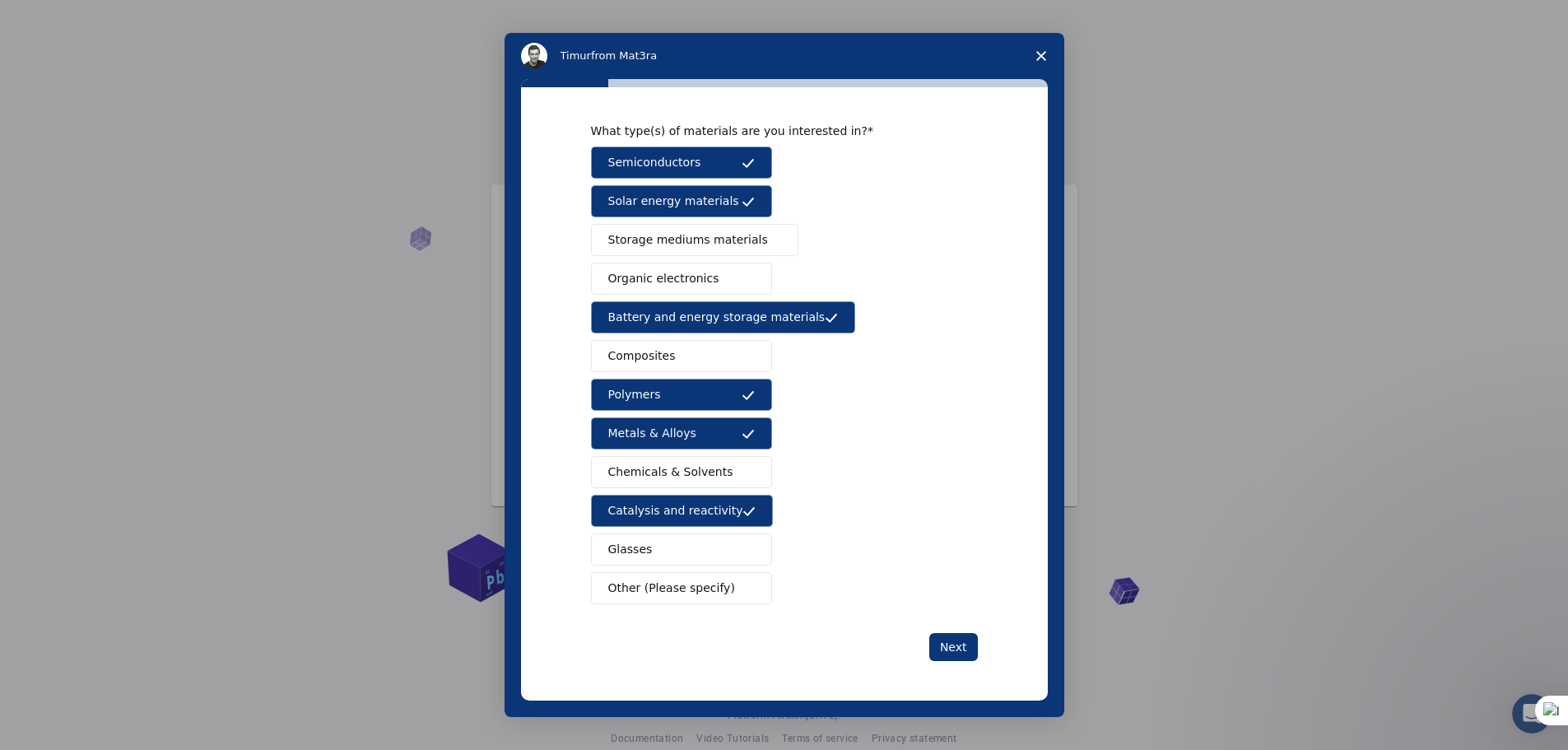
drag, startPoint x: 880, startPoint y: 57, endPoint x: 485, endPoint y: 87, distance: 396.1
click at [485, 87] on div "[PERSON_NAME] from Mat3ra What type(s) of materials are you interested in? Semi…" at bounding box center [784, 375] width 1568 height 750
click at [674, 276] on span "Organic electronics" at bounding box center [664, 278] width 111 height 18
click at [956, 646] on button "Next" at bounding box center [954, 646] width 49 height 28
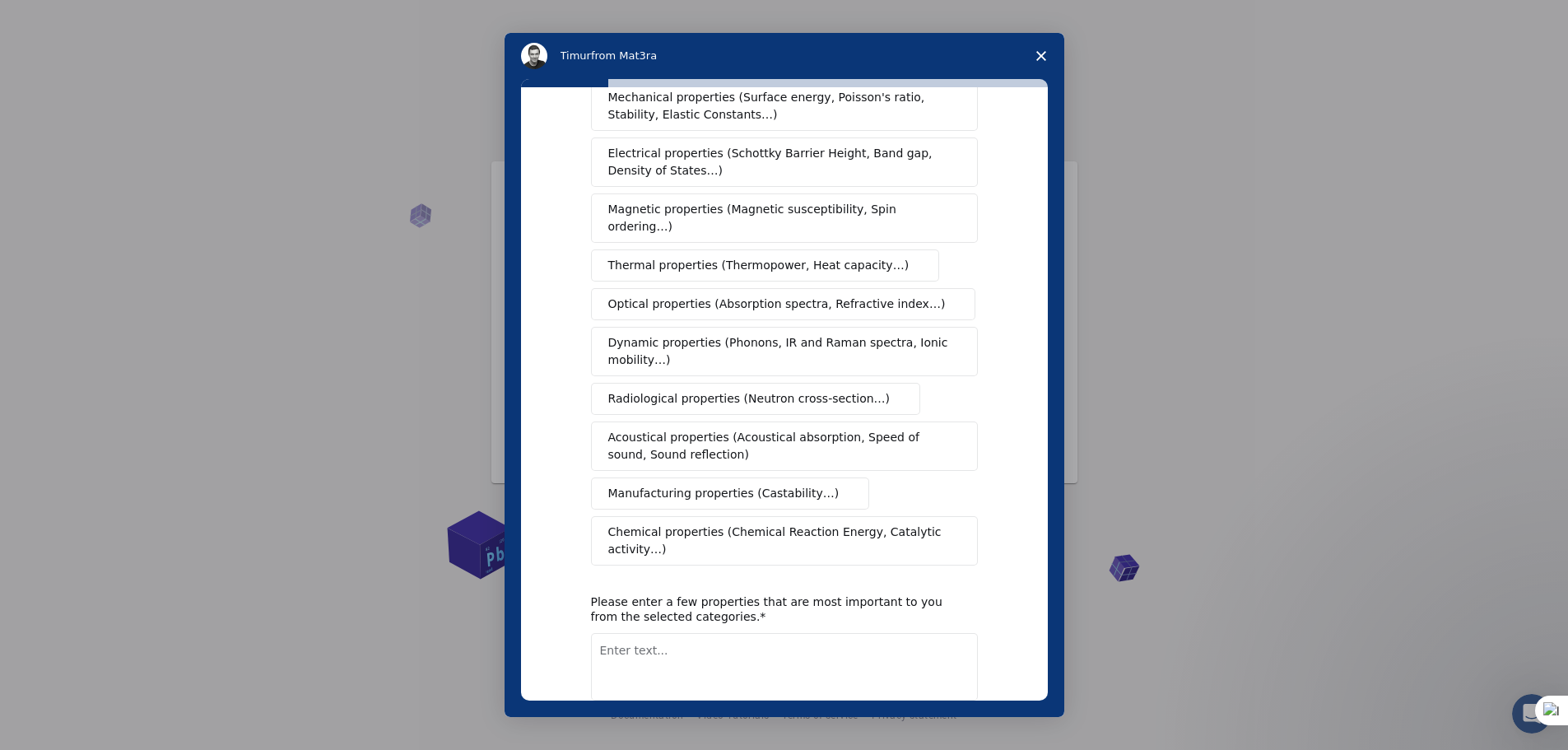
scroll to position [0, 0]
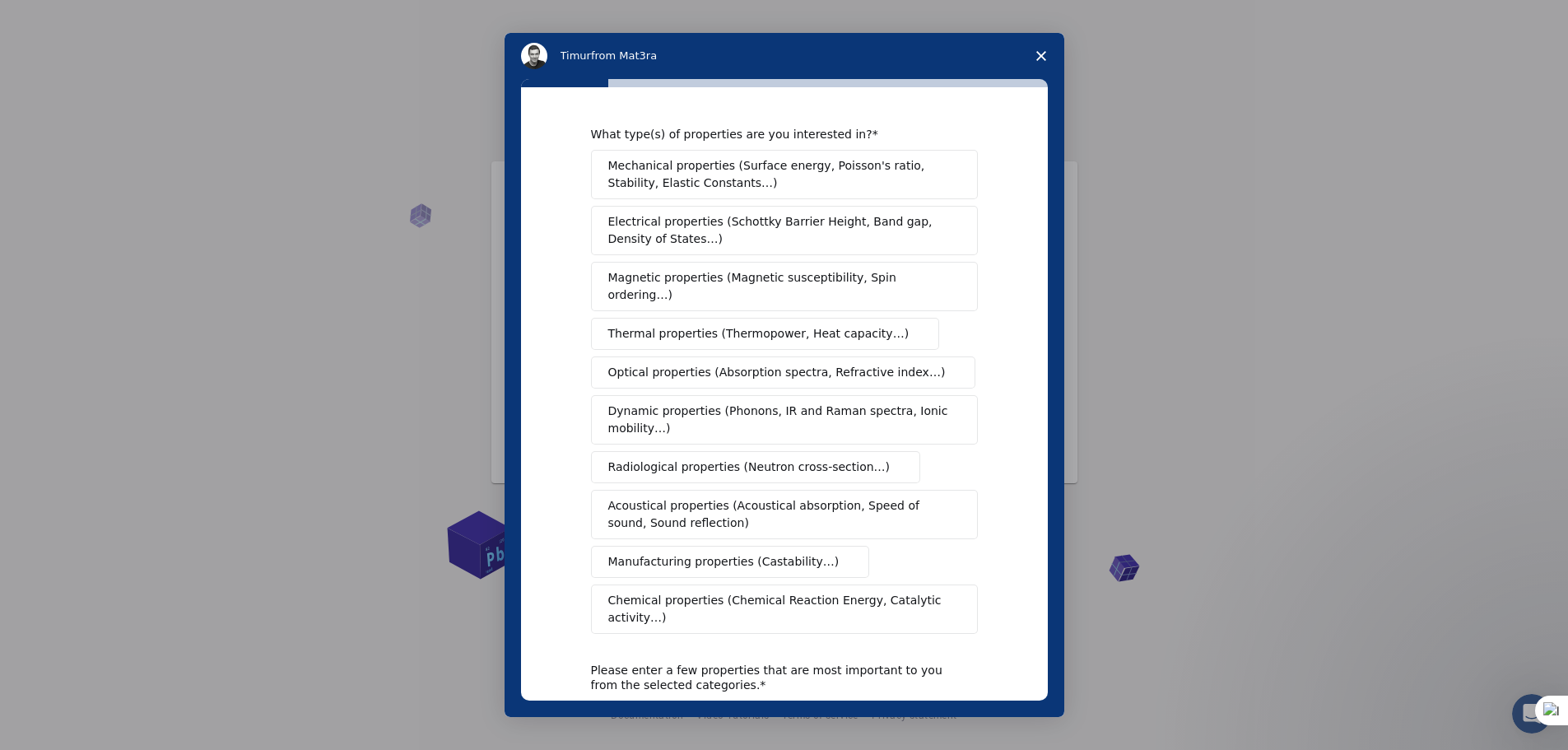
click at [1030, 47] on span "Close survey" at bounding box center [1041, 56] width 46 height 46
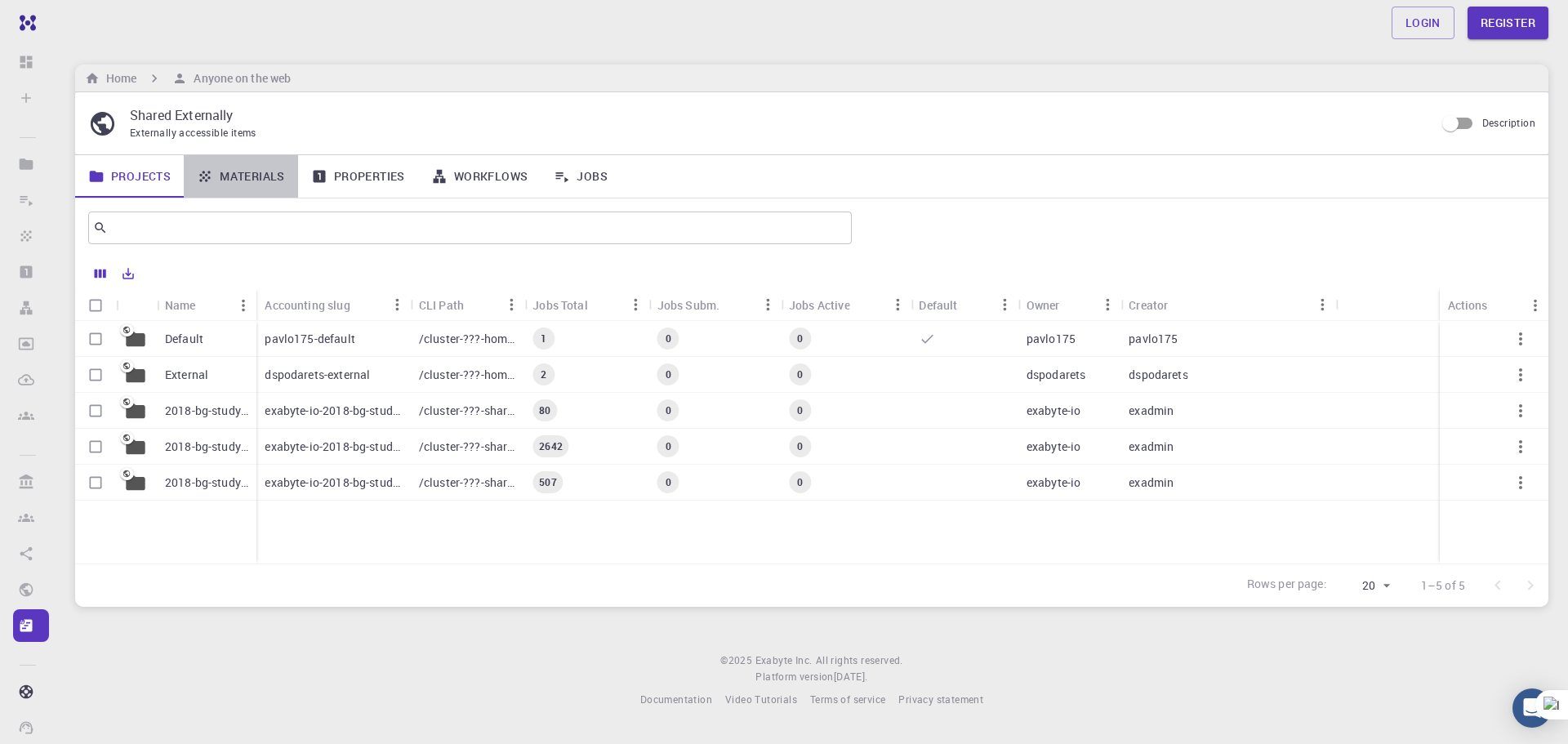
click at [253, 171] on link "Materials" at bounding box center [241, 176] width 115 height 43
